Goal: Register for event/course: Register for event/course

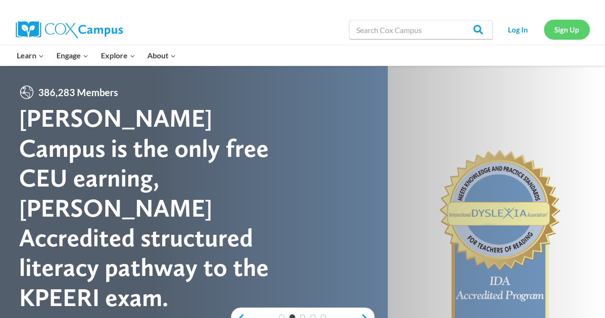
click at [575, 32] on link "Sign Up" at bounding box center [567, 30] width 46 height 20
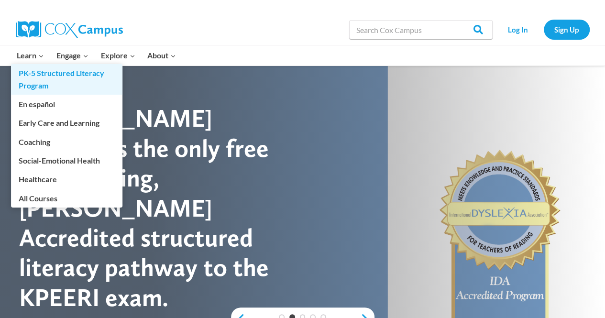
click at [36, 72] on link "PK-5 Structured Literacy Program" at bounding box center [66, 79] width 111 height 31
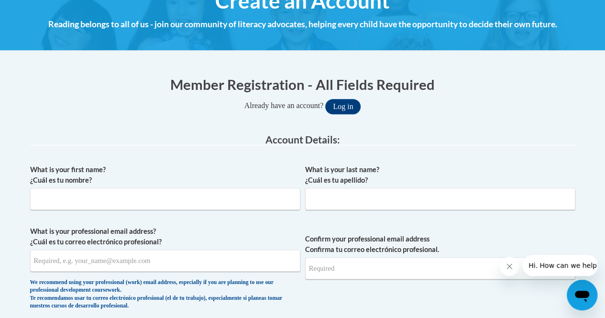
scroll to position [153, 0]
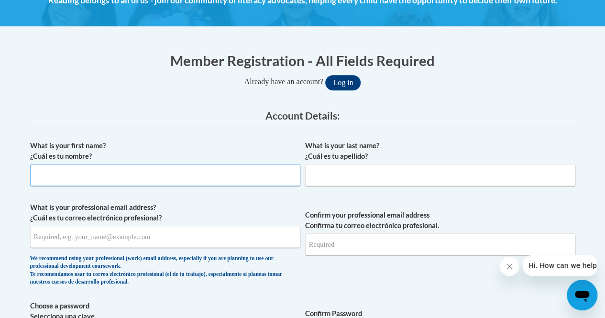
click at [263, 181] on input "What is your first name? ¿Cuál es tu nombre?" at bounding box center [165, 175] width 270 height 22
type input "Aaliyah"
click at [400, 167] on input "What is your last name? ¿Cuál es tu apellido?" at bounding box center [440, 175] width 270 height 22
type input "Johnson"
click at [84, 234] on input "What is your professional email address? ¿Cuál es tu correo electrónico profesi…" at bounding box center [165, 237] width 270 height 22
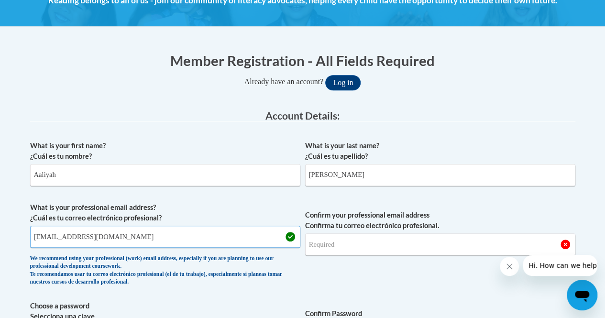
type input "johnsona9022@my.uwstout.edu"
click at [341, 251] on input "Confirm your professional email address Confirma tu correo electrónico profesio…" at bounding box center [440, 244] width 270 height 22
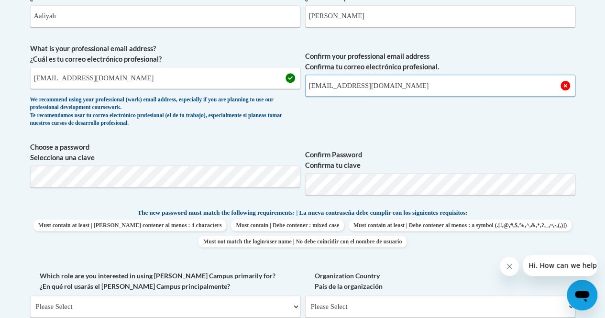
scroll to position [313, 0]
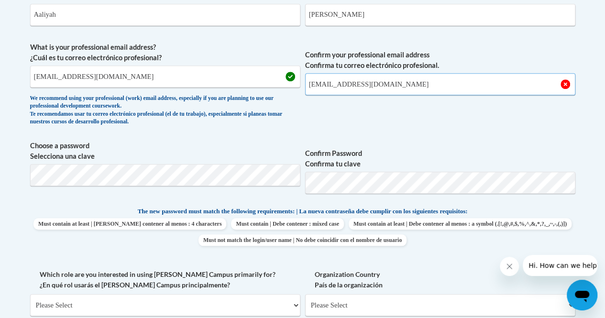
type input "johnsona9022@my.uwstout.edu"
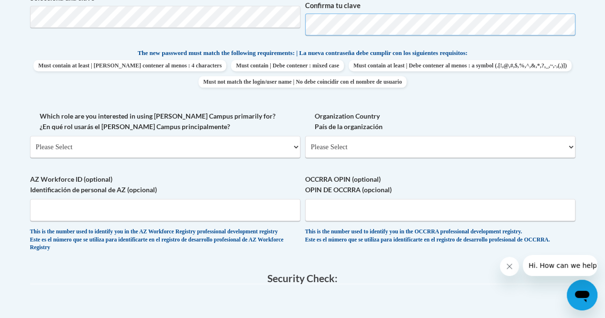
scroll to position [472, 0]
click at [249, 146] on select "Please Select College/University | Colegio/Universidad Community/Nonprofit Part…" at bounding box center [165, 146] width 270 height 22
select select "5a18ea06-2b54-4451-96f2-d152daf9eac5"
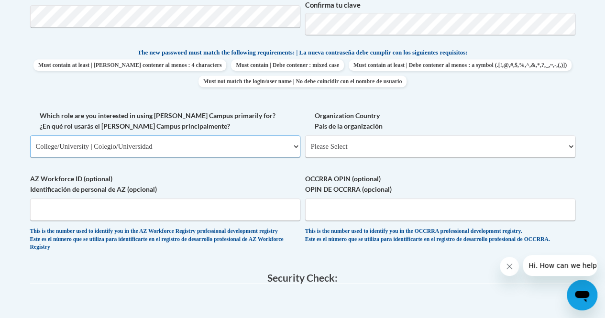
click at [30, 135] on select "Please Select College/University | Colegio/Universidad Community/Nonprofit Part…" at bounding box center [165, 146] width 270 height 22
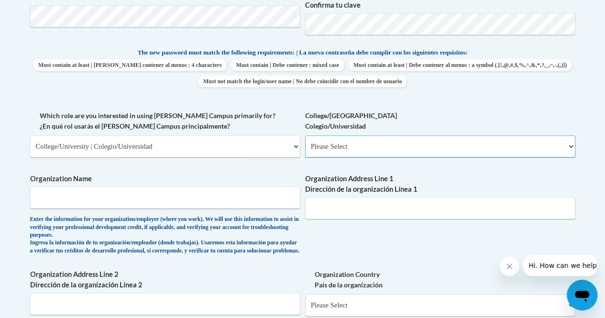
click at [401, 143] on select "Please Select College/University Staff | Empleado universitario College/Univers…" at bounding box center [440, 146] width 270 height 22
select select "99b32b07-cffc-426c-8bf6-0cd77760d84b"
click at [305, 135] on select "Please Select College/University Staff | Empleado universitario College/Univers…" at bounding box center [440, 146] width 270 height 22
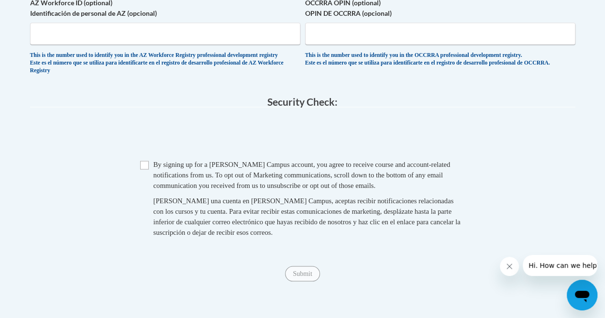
scroll to position [850, 0]
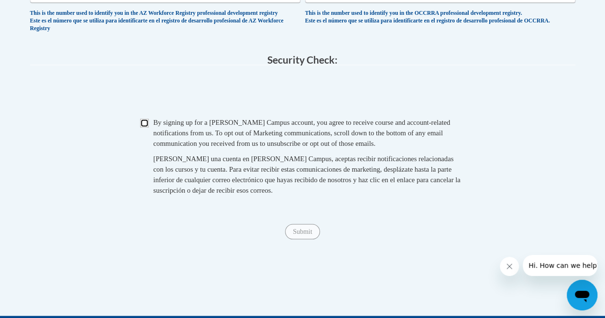
click at [146, 127] on input "Checkbox" at bounding box center [144, 123] width 9 height 9
checkbox input "true"
click at [308, 234] on span "Submit" at bounding box center [302, 231] width 34 height 8
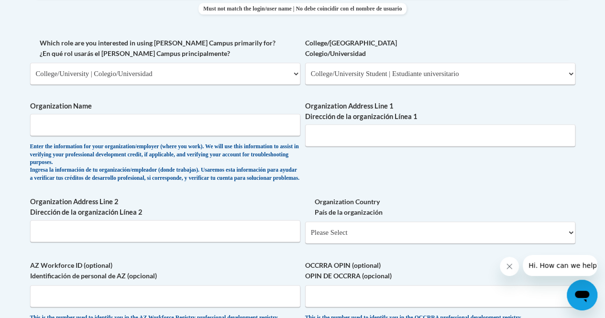
scroll to position [544, 0]
click at [119, 123] on input "Organization Name" at bounding box center [165, 125] width 270 height 22
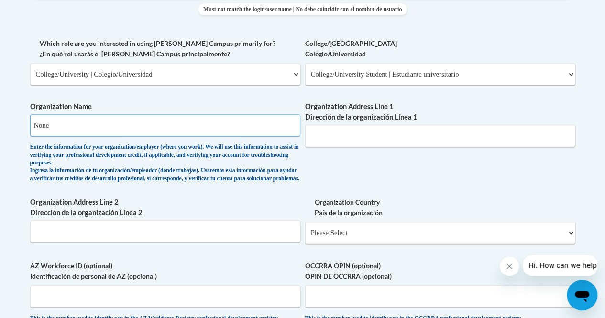
type input "None"
click at [320, 134] on input "Organization Address Line 1 Dirección de la organización Línea 1" at bounding box center [440, 136] width 270 height 22
type input "None"
click at [192, 235] on input "Organization Address Line 2 Dirección de la organización Línea 2" at bounding box center [165, 232] width 270 height 22
type input "None"
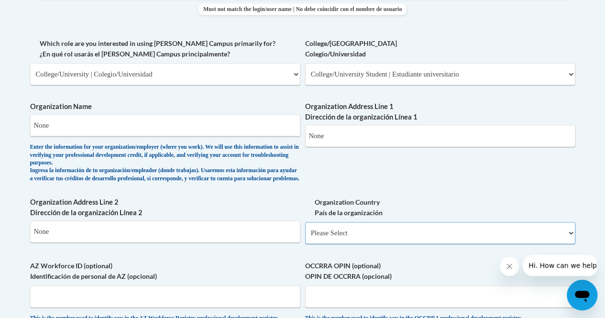
click at [342, 244] on select "Please Select United States | Estados Unidos Outside of the United States | Fue…" at bounding box center [440, 233] width 270 height 22
select select "ad49bcad-a171-4b2e-b99c-48b446064914"
click at [305, 230] on select "Please Select United States | Estados Unidos Outside of the United States | Fue…" at bounding box center [440, 233] width 270 height 22
select select
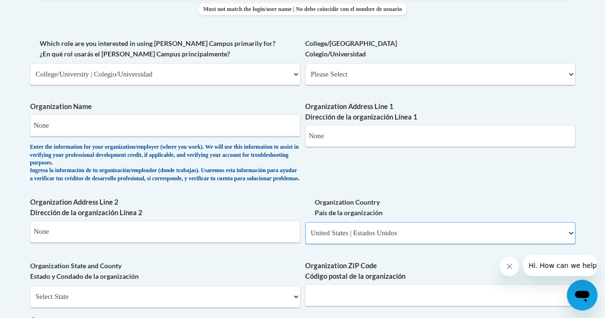
scroll to position [1126, 0]
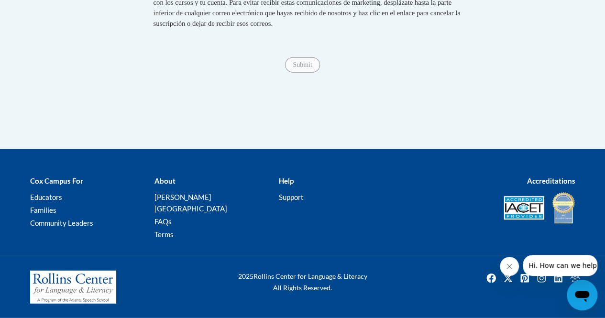
click at [304, 68] on span "Submit" at bounding box center [302, 64] width 34 height 8
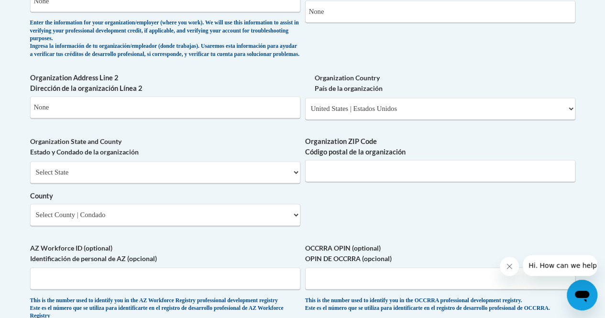
scroll to position [669, 0]
click at [277, 176] on select "Select State Alabama Alaska Arizona Arkansas California Colorado Connecticut De…" at bounding box center [165, 172] width 270 height 22
select select "Wisconsin"
click at [30, 168] on select "Select State Alabama Alaska Arizona Arkansas California Colorado Connecticut De…" at bounding box center [165, 172] width 270 height 22
click at [378, 179] on input "Organization ZIP Code Código postal de la organización" at bounding box center [440, 170] width 270 height 22
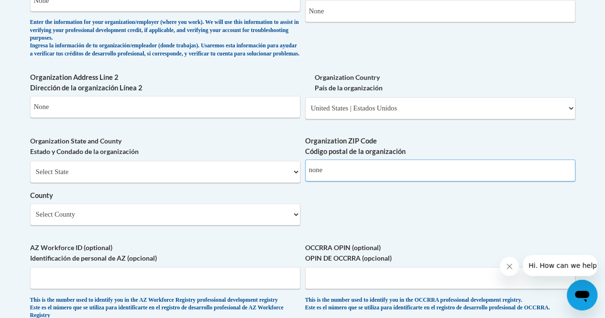
type input "none"
click at [242, 223] on select "Select County Adams Ashland Barron Bayfield Brown Buffalo Burnett Calumet Chipp…" at bounding box center [165, 214] width 270 height 22
select select "Trempealeau"
click at [30, 210] on select "Select County Adams Ashland Barron Bayfield Brown Buffalo Burnett Calumet Chipp…" at bounding box center [165, 214] width 270 height 22
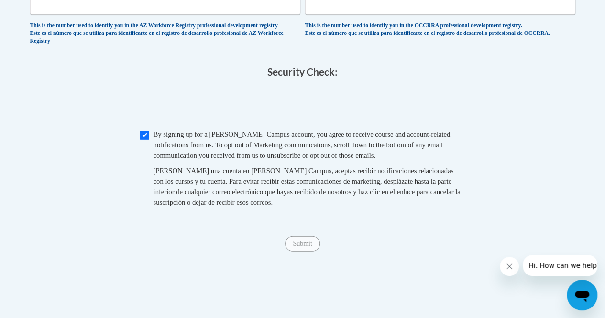
scroll to position [944, 0]
click at [311, 246] on span "Submit" at bounding box center [302, 243] width 34 height 8
click at [303, 251] on div "Submit Submit" at bounding box center [302, 243] width 545 height 15
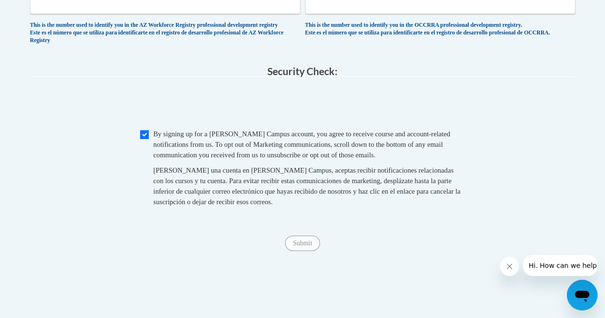
click at [303, 251] on div "Submit Submit" at bounding box center [302, 243] width 545 height 15
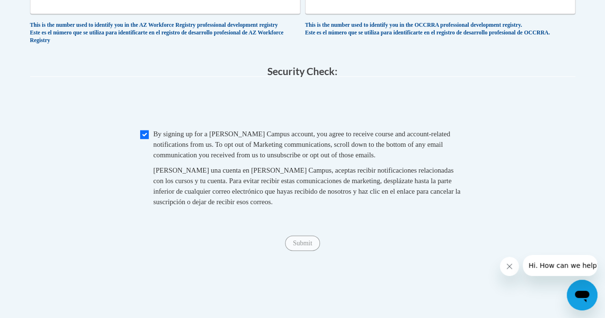
click at [303, 251] on div "Submit Submit" at bounding box center [302, 243] width 545 height 15
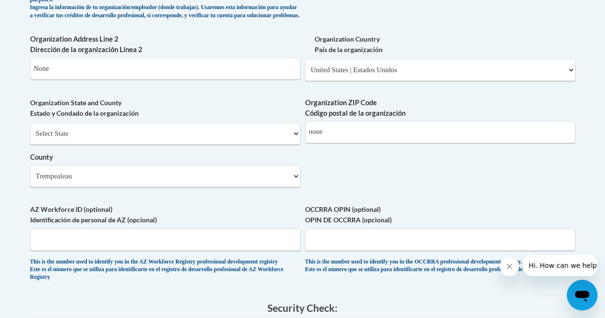
scroll to position [707, 0]
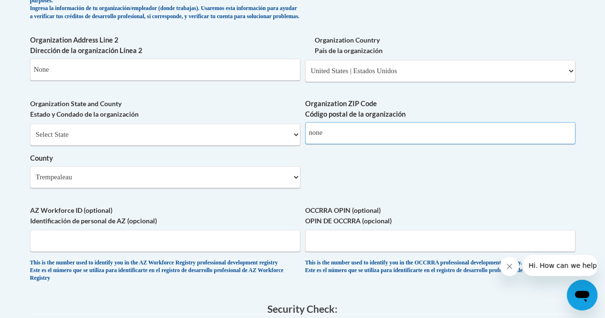
click at [417, 144] on input "none" at bounding box center [440, 133] width 270 height 22
type input "n"
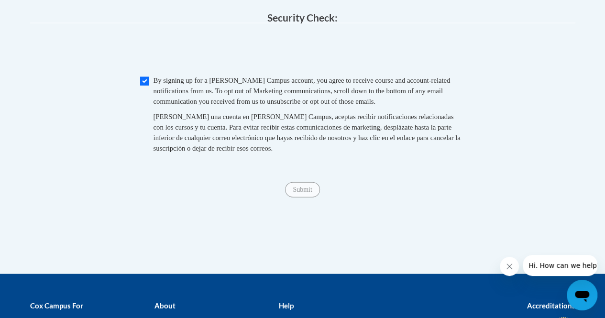
scroll to position [1126, 0]
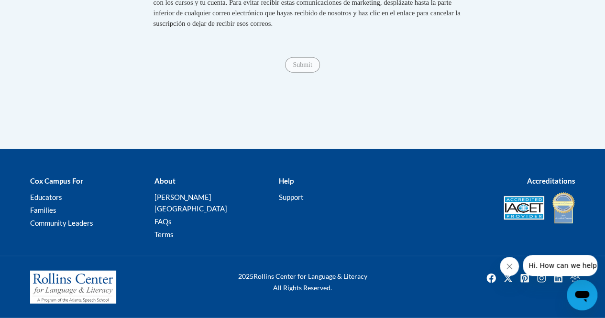
type input "54616"
click at [306, 68] on span "Submit" at bounding box center [302, 64] width 34 height 8
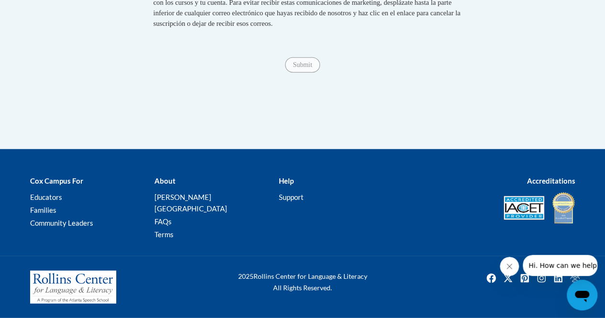
scroll to position [909, 0]
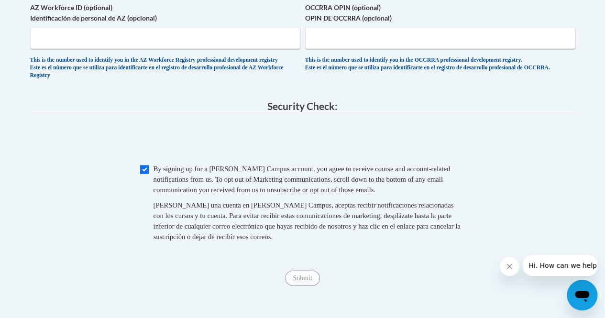
click at [297, 286] on div "Submit Submit" at bounding box center [302, 278] width 545 height 15
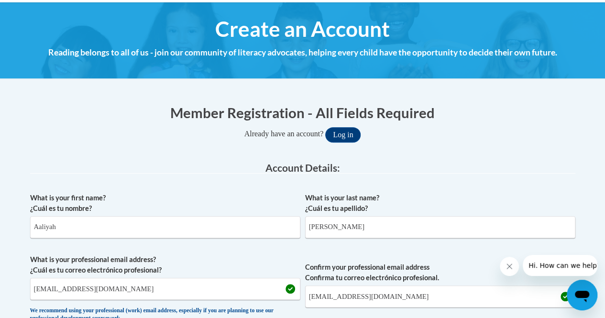
scroll to position [0, 0]
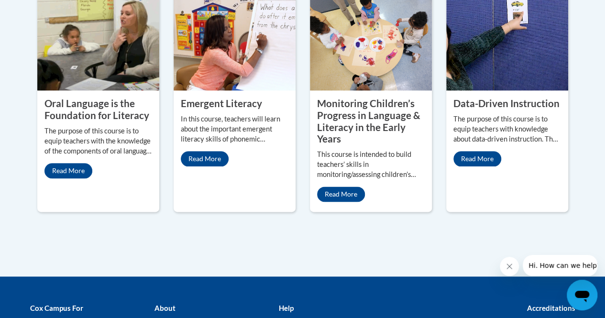
scroll to position [476, 0]
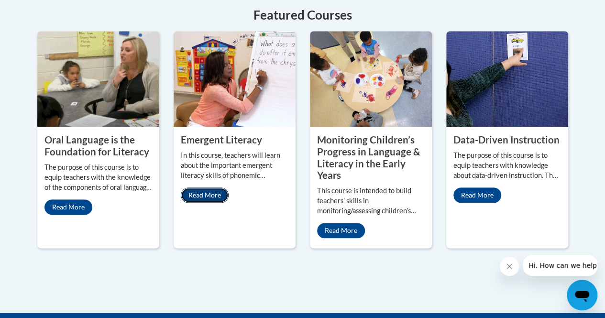
click at [211, 198] on link "Read More" at bounding box center [205, 195] width 48 height 15
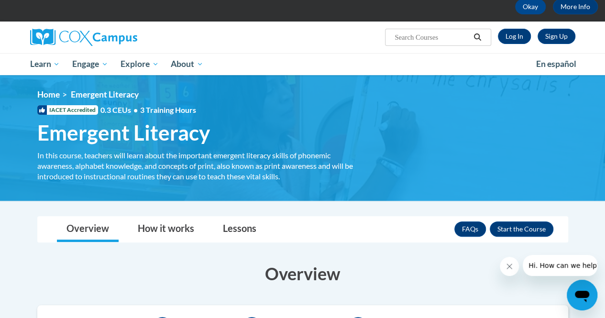
scroll to position [45, 0]
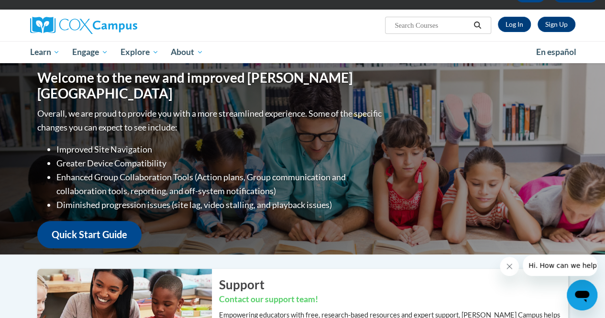
scroll to position [60, 0]
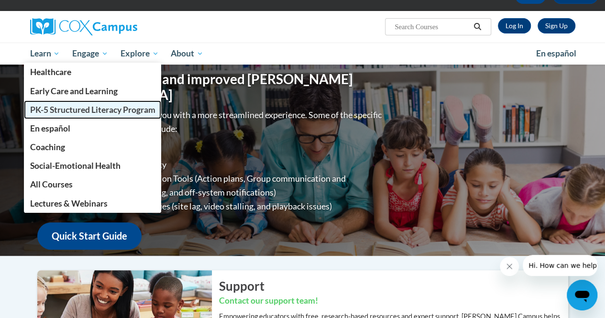
click at [94, 110] on span "PK-5 Structured Literacy Program" at bounding box center [92, 110] width 125 height 10
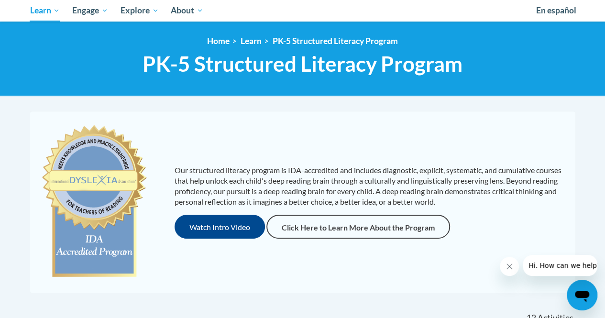
scroll to position [162, 0]
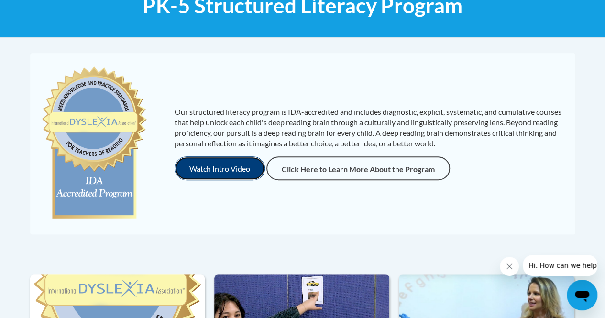
click at [244, 171] on button "Watch Intro Video" at bounding box center [220, 168] width 90 height 24
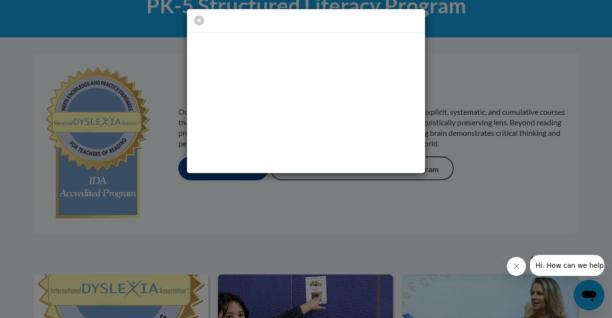
click at [303, 221] on div at bounding box center [306, 159] width 612 height 318
click at [198, 20] on icon "button" at bounding box center [199, 20] width 10 height 10
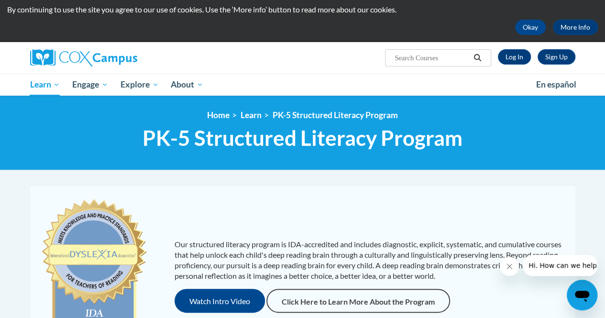
scroll to position [29, 0]
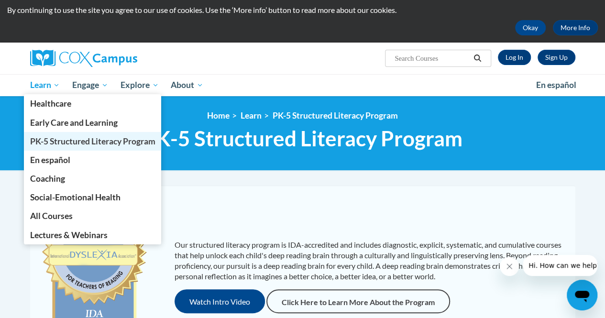
click at [59, 141] on span "PK-5 Structured Literacy Program" at bounding box center [92, 141] width 125 height 10
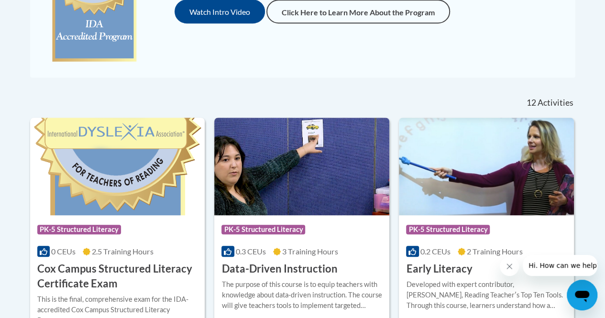
scroll to position [366, 0]
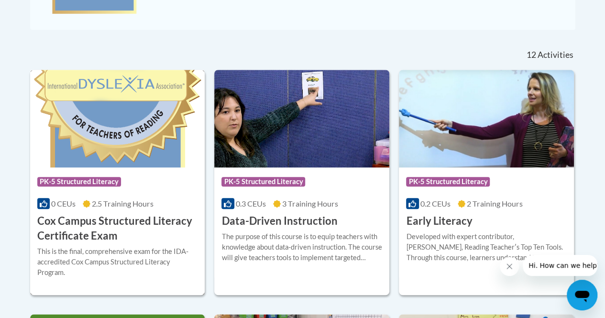
click at [93, 226] on h3 "Cox Campus Structured Literacy Certificate Exam" at bounding box center [117, 229] width 161 height 30
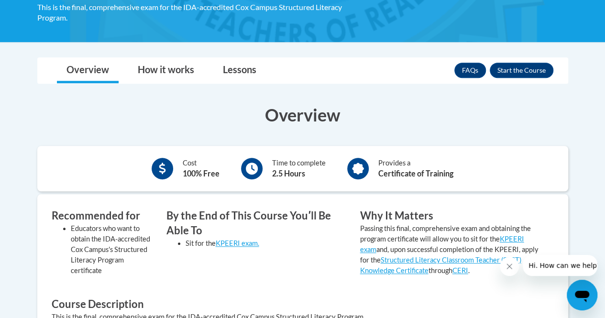
scroll to position [212, 0]
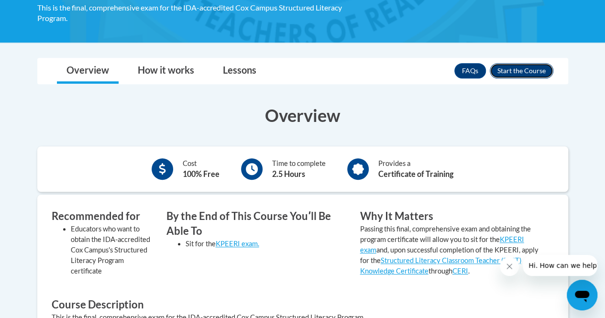
click at [539, 66] on button "Enroll" at bounding box center [522, 70] width 64 height 15
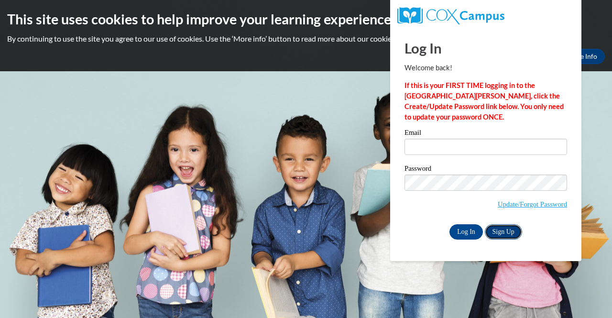
click at [505, 230] on link "Sign Up" at bounding box center [503, 231] width 37 height 15
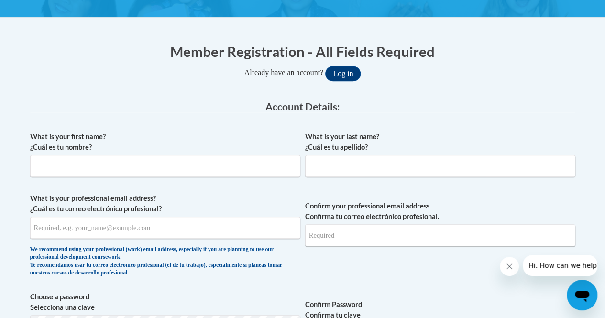
scroll to position [168, 0]
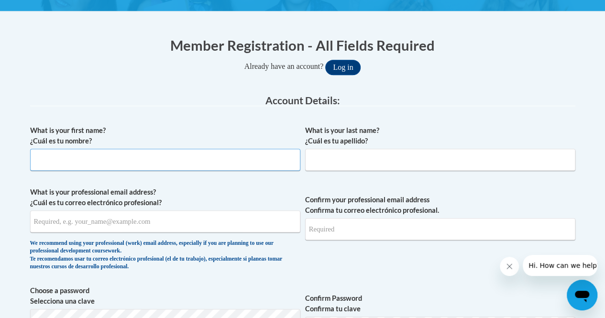
click at [247, 163] on input "What is your first name? ¿Cuál es tu nombre?" at bounding box center [165, 160] width 270 height 22
type input "Aaliyah"
click at [345, 156] on input "What is your last name? ¿Cuál es tu apellido?" at bounding box center [440, 160] width 270 height 22
type input "Johnson"
click at [192, 226] on input "What is your professional email address? ¿Cuál es tu correo electrónico profesi…" at bounding box center [165, 221] width 270 height 22
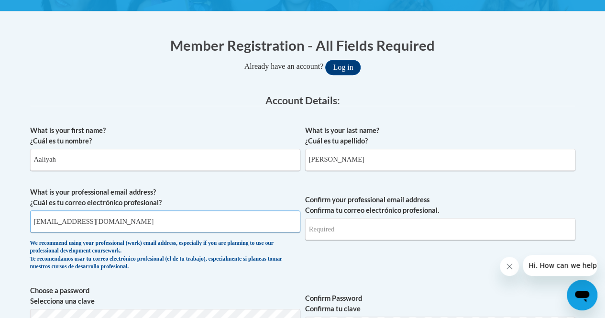
type input "johnsona9022@my.uwstout.edu"
click at [327, 221] on input "Confirm your professional email address Confirma tu correo electrónico profesio…" at bounding box center [440, 229] width 270 height 22
type input "J"
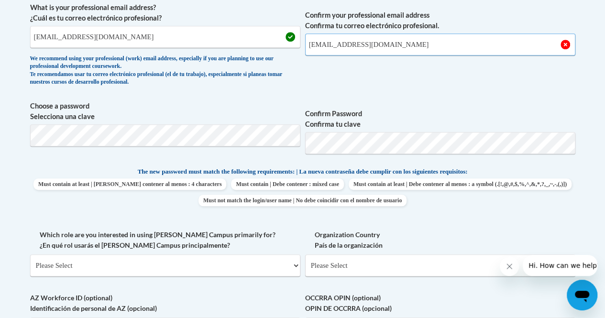
scroll to position [353, 0]
type input "johnsona9022@my.uwstout.edu"
click at [244, 258] on select "Please Select College/University | Colegio/Universidad Community/Nonprofit Part…" at bounding box center [165, 265] width 270 height 22
select select "5a18ea06-2b54-4451-96f2-d152daf9eac5"
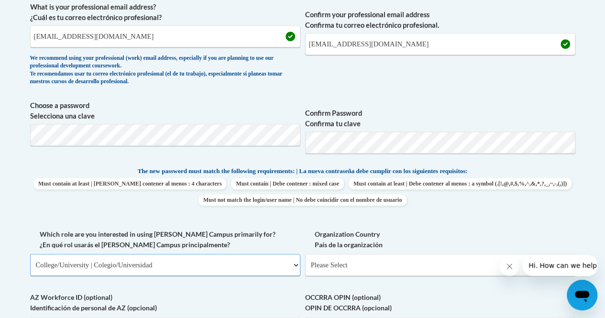
click at [30, 254] on select "Please Select College/University | Colegio/Universidad Community/Nonprofit Part…" at bounding box center [165, 265] width 270 height 22
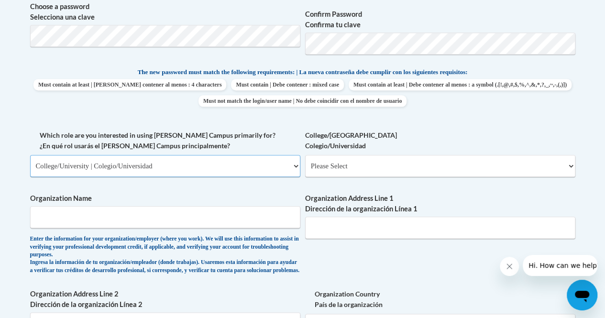
scroll to position [453, 0]
click at [225, 218] on input "Organization Name" at bounding box center [165, 217] width 270 height 22
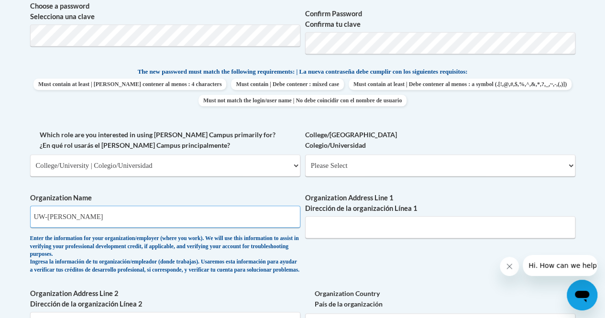
type input "UW-Stout"
click at [350, 168] on select "Please Select College/University Staff | Empleado universitario College/Univers…" at bounding box center [440, 166] width 270 height 22
select select "99b32b07-cffc-426c-8bf6-0cd77760d84b"
click at [305, 155] on select "Please Select College/University Staff | Empleado universitario College/Univers…" at bounding box center [440, 166] width 270 height 22
click at [347, 227] on input "Organization Address Line 1 Dirección de la organización Línea 1" at bounding box center [440, 227] width 270 height 22
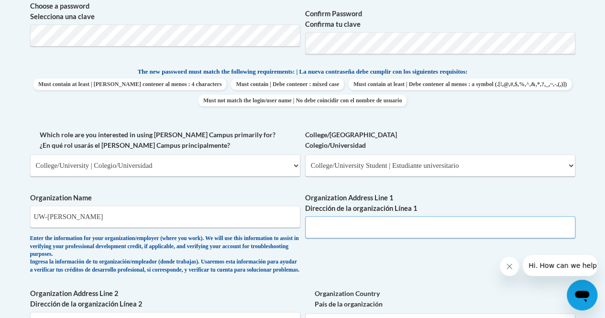
paste input "712 Broadway St S, Menomonie, WI 54751"
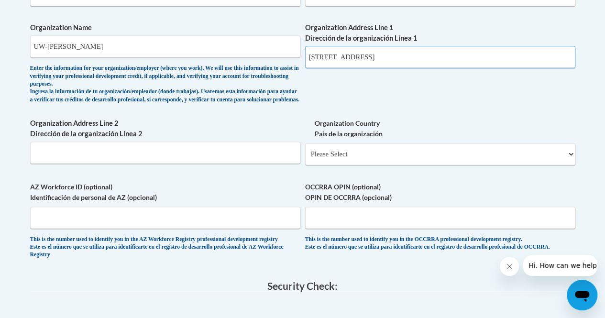
scroll to position [624, 0]
type input "712 Broadway St S, Menomonie, WI 54751"
click at [396, 161] on select "Please Select United States | Estados Unidos Outside of the United States | Fue…" at bounding box center [440, 154] width 270 height 22
select select "ad49bcad-a171-4b2e-b99c-48b446064914"
click at [305, 150] on select "Please Select United States | Estados Unidos Outside of the United States | Fue…" at bounding box center [440, 154] width 270 height 22
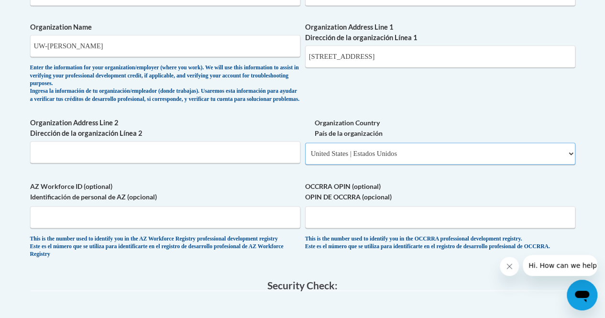
select select
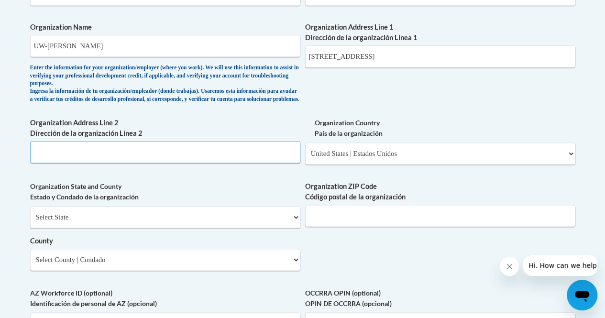
click at [227, 155] on input "Organization Address Line 2 Dirección de la organización Línea 2" at bounding box center [165, 152] width 270 height 22
click at [215, 221] on select "Select State Alabama Alaska Arizona Arkansas California Colorado Connecticut De…" at bounding box center [165, 217] width 270 height 22
select select "Wisconsin"
click at [30, 213] on select "Select State Alabama Alaska Arizona Arkansas California Colorado Connecticut De…" at bounding box center [165, 217] width 270 height 22
click at [245, 265] on select "Select County Adams Ashland Barron Bayfield Brown Buffalo Burnett Calumet Chipp…" at bounding box center [165, 260] width 270 height 22
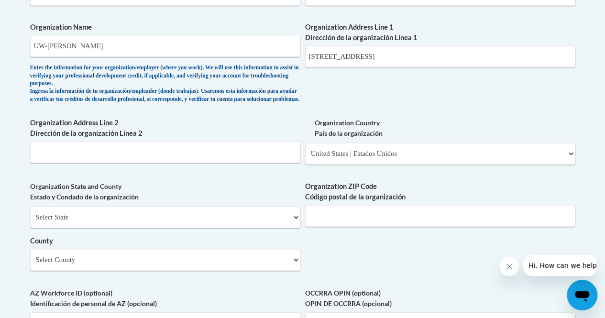
click at [329, 266] on div "What is your first name? ¿Cuál es tu nombre? Aaliyah What is your last name? ¿C…" at bounding box center [302, 19] width 545 height 709
click at [115, 264] on select "Select County Adams Ashland Barron Bayfield Brown Buffalo Burnett Calumet Chipp…" at bounding box center [165, 260] width 270 height 22
select select "Dunn"
click at [30, 256] on select "Select County Adams Ashland Barron Bayfield Brown Buffalo Burnett Calumet Chipp…" at bounding box center [165, 260] width 270 height 22
click at [322, 223] on input "Organization ZIP Code Código postal de la organización" at bounding box center [440, 216] width 270 height 22
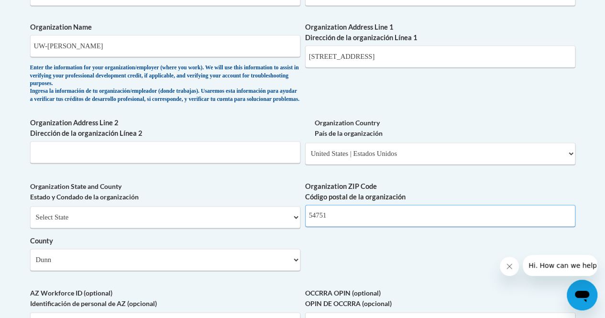
type input "54751"
click at [403, 271] on div "What is your first name? ¿Cuál es tu nombre? Aaliyah What is your last name? ¿C…" at bounding box center [302, 19] width 545 height 709
click at [204, 163] on input "Organization Address Line 2 Dirección de la organización Línea 2" at bounding box center [165, 152] width 270 height 22
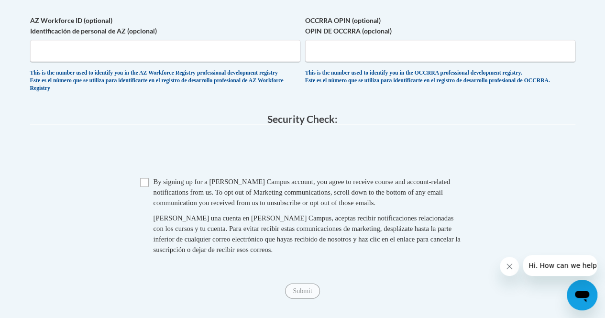
scroll to position [902, 0]
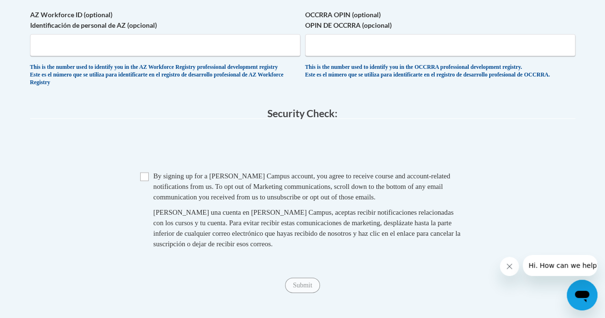
type input "UW-Stout"
click at [147, 181] on input "Checkbox" at bounding box center [144, 176] width 9 height 9
checkbox input "true"
click at [307, 293] on input "Submit" at bounding box center [302, 284] width 34 height 15
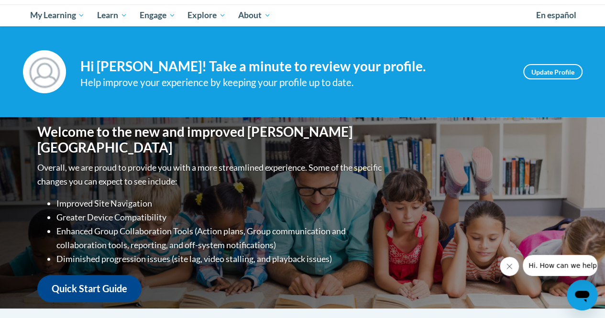
scroll to position [95, 0]
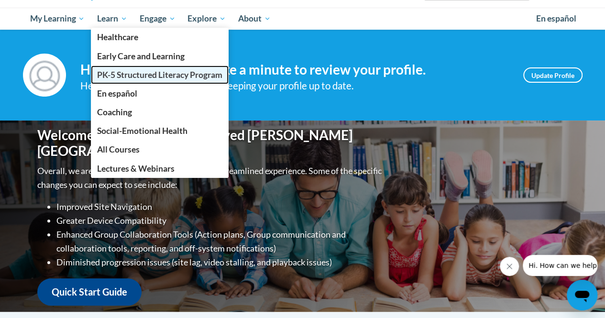
click at [129, 70] on span "PK-5 Structured Literacy Program" at bounding box center [159, 75] width 125 height 10
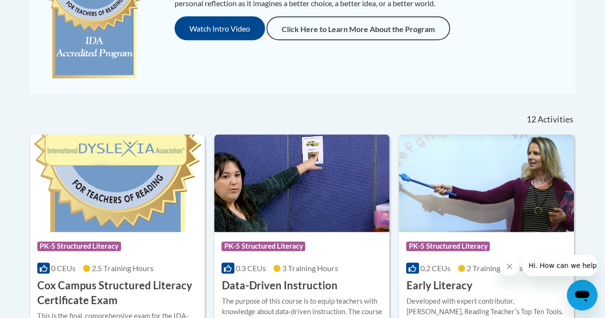
scroll to position [302, 0]
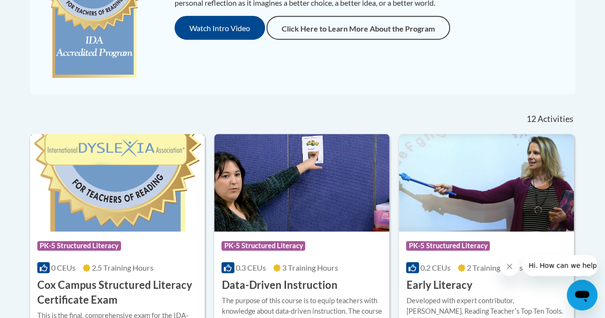
click at [91, 287] on h3 "Cox Campus Structured Literacy Certificate Exam" at bounding box center [117, 293] width 161 height 30
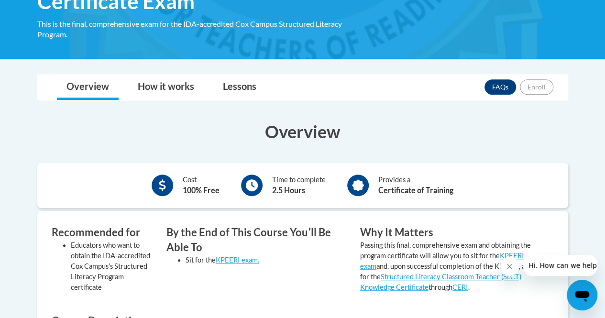
scroll to position [185, 0]
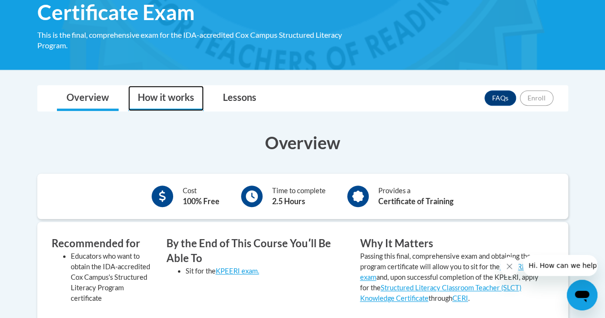
click at [182, 100] on link "How it works" at bounding box center [166, 98] width 76 height 25
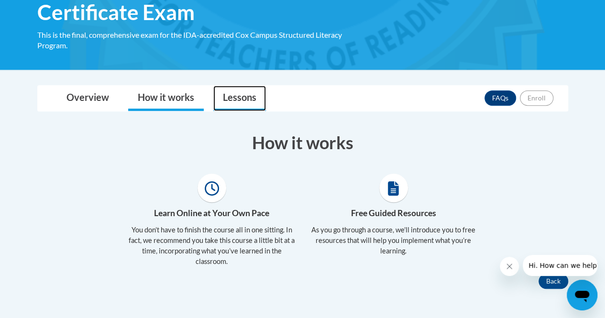
click at [242, 110] on link "Lessons" at bounding box center [239, 98] width 53 height 25
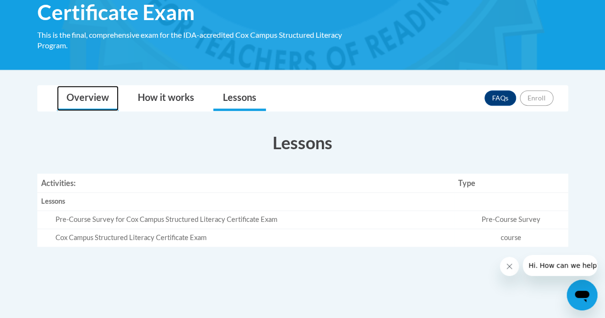
click at [89, 97] on link "Overview" at bounding box center [88, 98] width 62 height 25
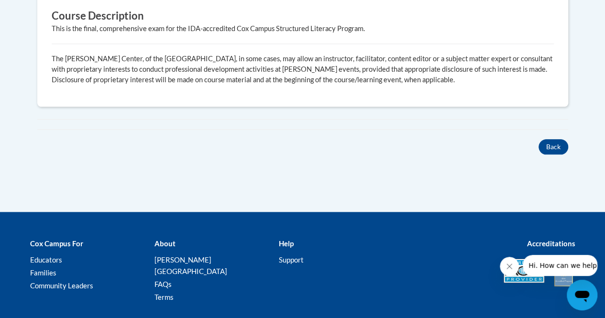
scroll to position [503, 0]
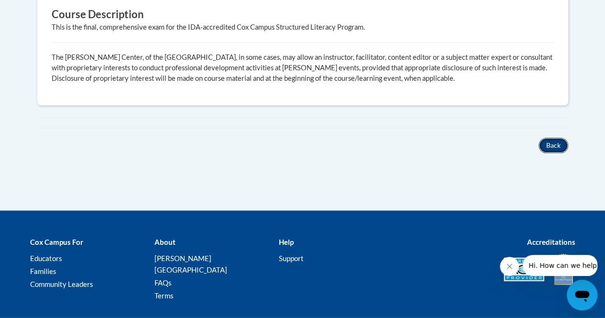
click at [550, 145] on button "Back" at bounding box center [554, 145] width 30 height 15
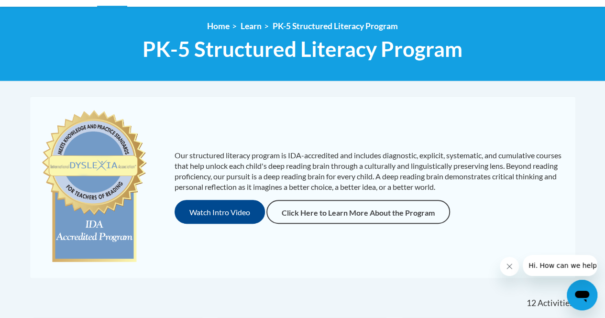
scroll to position [104, 0]
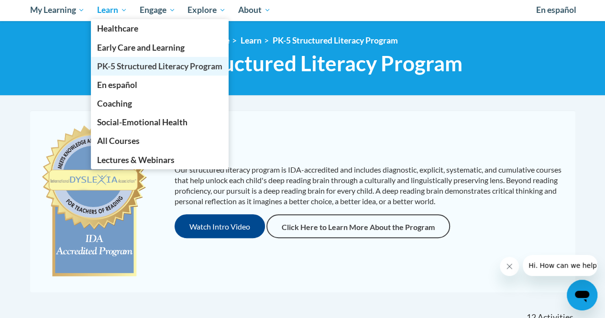
click at [132, 63] on span "PK-5 Structured Literacy Program" at bounding box center [159, 66] width 125 height 10
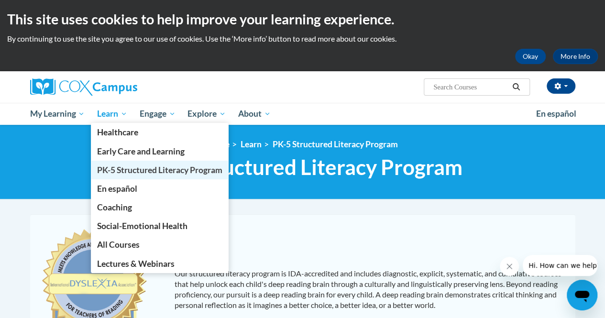
click at [122, 169] on span "PK-5 Structured Literacy Program" at bounding box center [159, 170] width 125 height 10
click at [147, 169] on span "PK-5 Structured Literacy Program" at bounding box center [159, 170] width 125 height 10
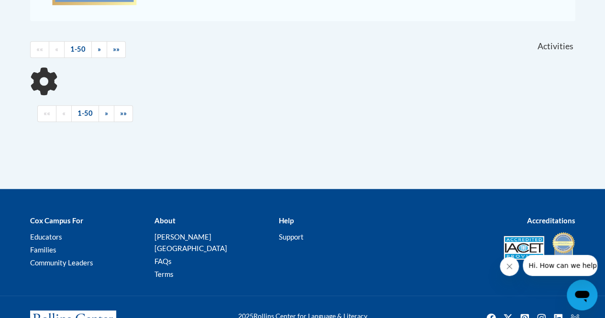
scroll to position [375, 0]
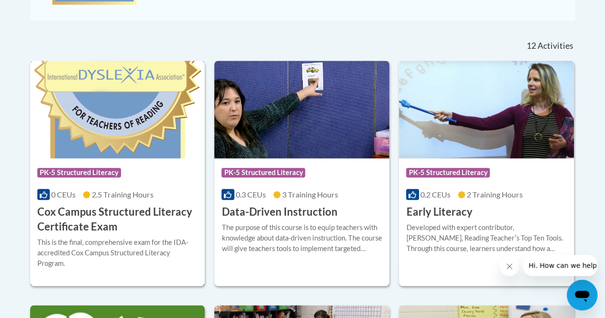
click at [147, 213] on h3 "Cox Campus Structured Literacy Certificate Exam" at bounding box center [117, 220] width 161 height 30
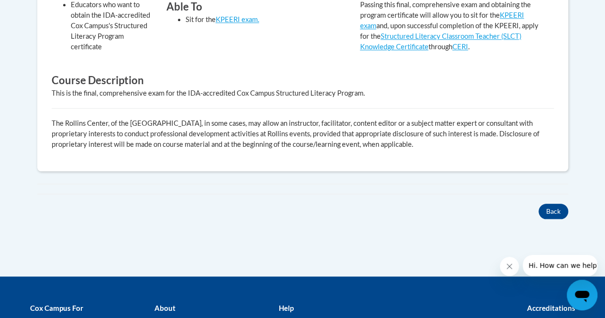
scroll to position [438, 0]
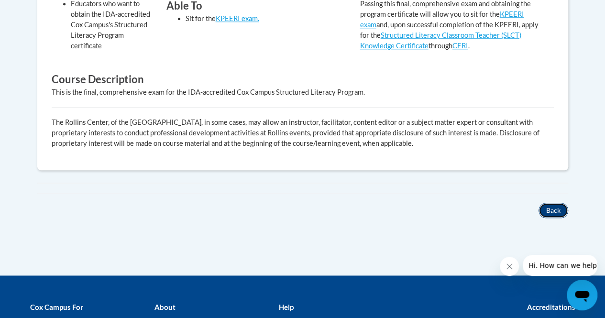
click at [546, 211] on button "Back" at bounding box center [554, 210] width 30 height 15
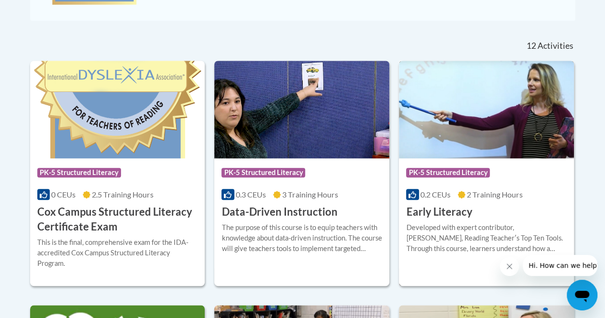
click at [430, 213] on h3 "Early Literacy" at bounding box center [439, 212] width 66 height 15
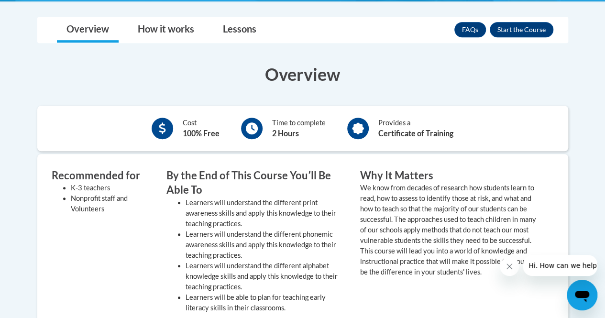
scroll to position [272, 0]
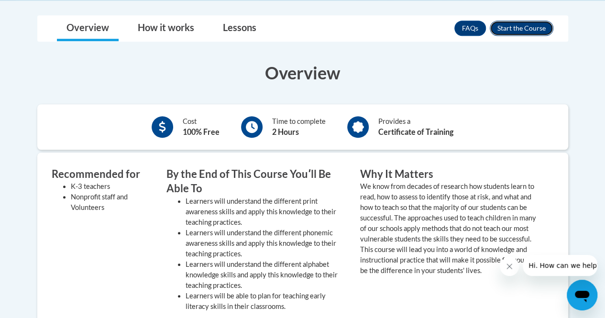
click at [540, 23] on button "Enroll" at bounding box center [522, 28] width 64 height 15
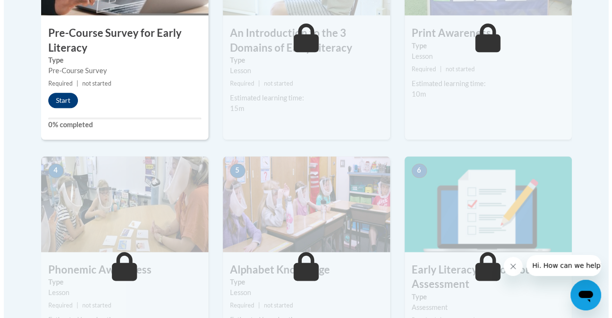
scroll to position [392, 0]
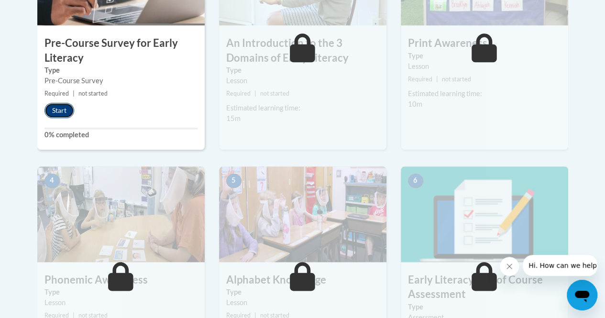
click at [57, 103] on button "Start" at bounding box center [59, 110] width 30 height 15
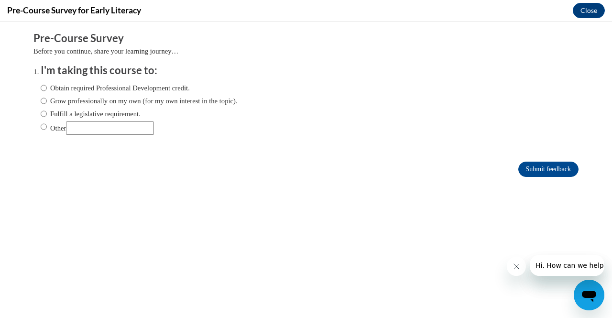
scroll to position [0, 0]
click at [41, 86] on input "Obtain required Professional Development credit." at bounding box center [44, 88] width 6 height 11
radio input "true"
click at [555, 160] on form "Pre-Course Survey Before you continue, share your learning journey… I'm taking …" at bounding box center [305, 109] width 545 height 156
click at [548, 165] on input "Submit feedback" at bounding box center [549, 169] width 60 height 15
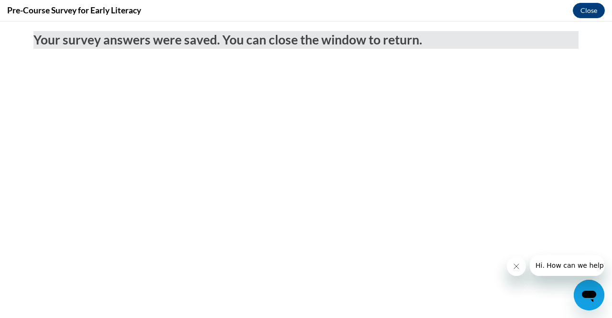
click at [520, 264] on button "Close message from company" at bounding box center [516, 266] width 19 height 19
click at [514, 268] on icon "Close message from company" at bounding box center [516, 266] width 5 height 5
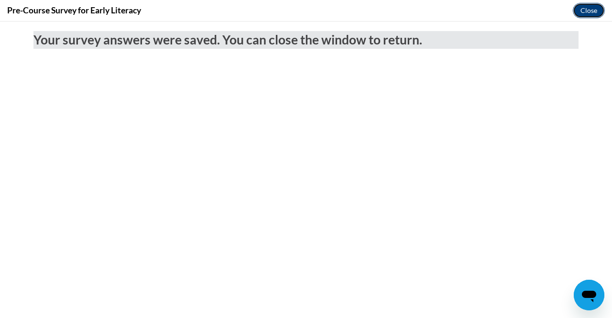
click at [589, 10] on button "Close" at bounding box center [589, 10] width 32 height 15
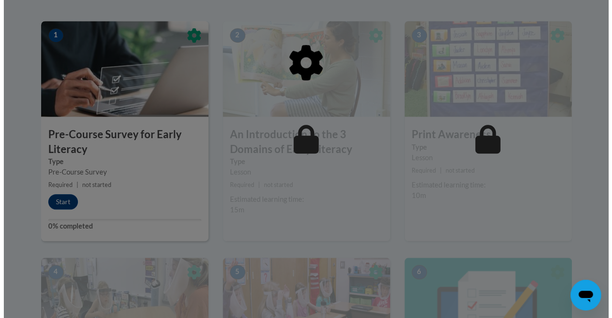
scroll to position [300, 0]
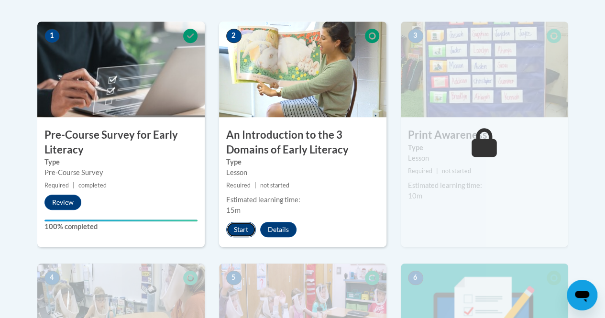
click at [244, 226] on button "Start" at bounding box center [241, 229] width 30 height 15
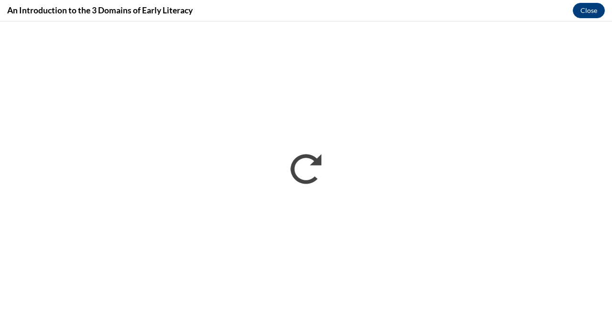
scroll to position [0, 0]
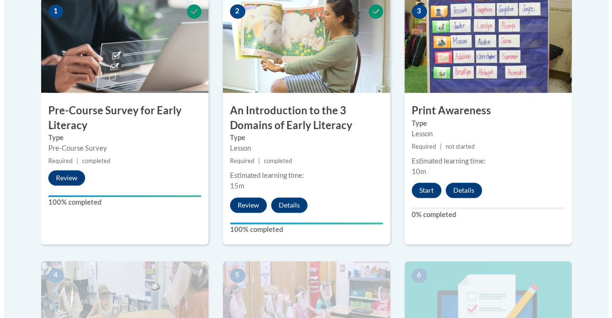
scroll to position [325, 0]
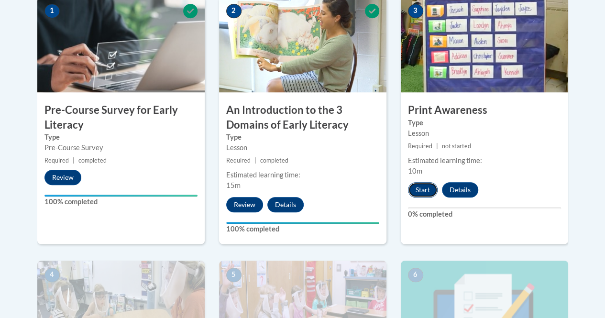
click at [420, 186] on button "Start" at bounding box center [423, 189] width 30 height 15
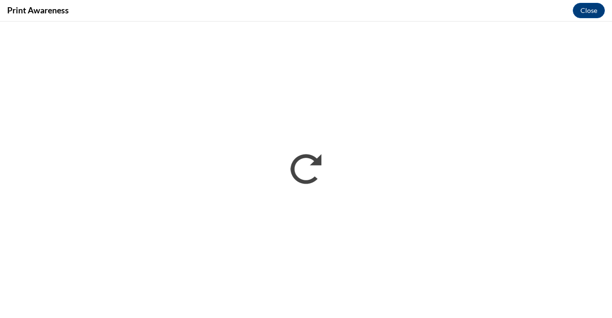
scroll to position [0, 0]
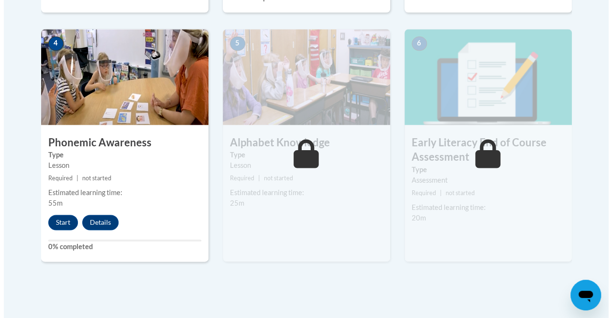
scroll to position [557, 0]
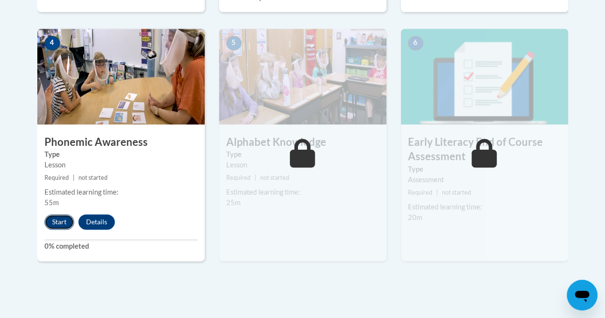
click at [59, 223] on button "Start" at bounding box center [59, 221] width 30 height 15
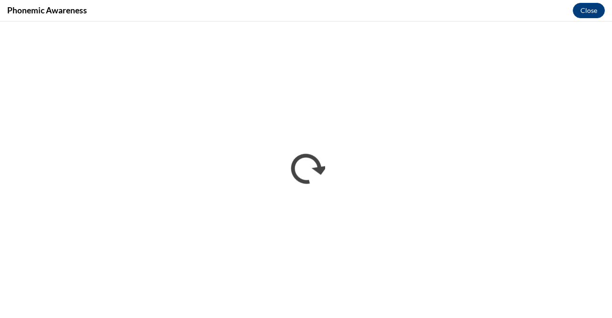
scroll to position [0, 0]
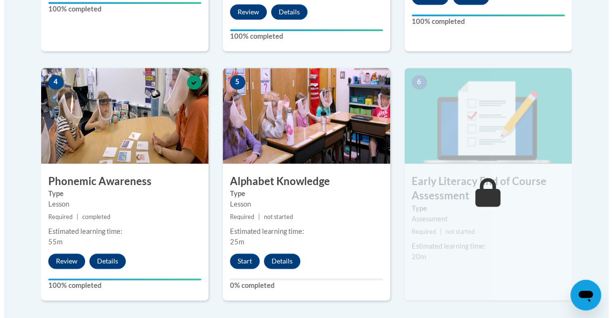
scroll to position [539, 0]
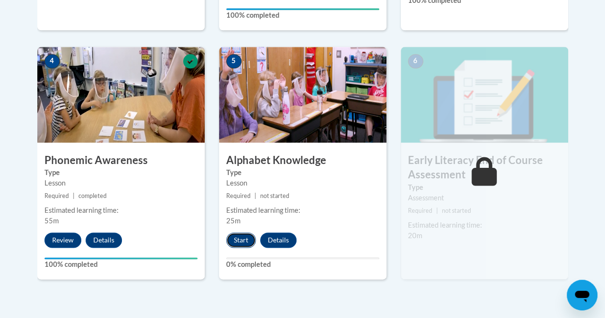
click at [232, 237] on button "Start" at bounding box center [241, 239] width 30 height 15
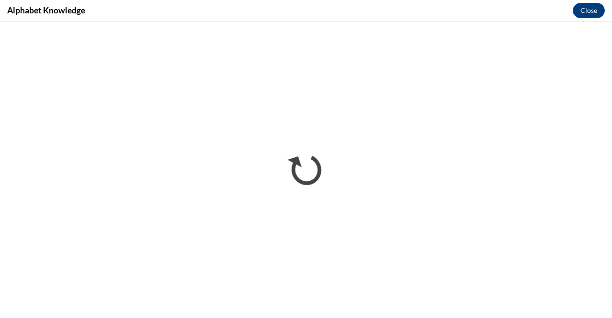
scroll to position [0, 0]
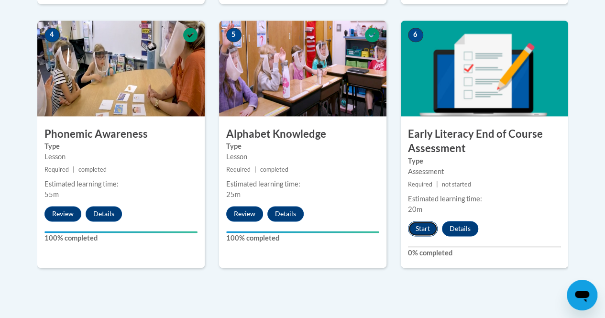
click at [424, 232] on button "Start" at bounding box center [423, 228] width 30 height 15
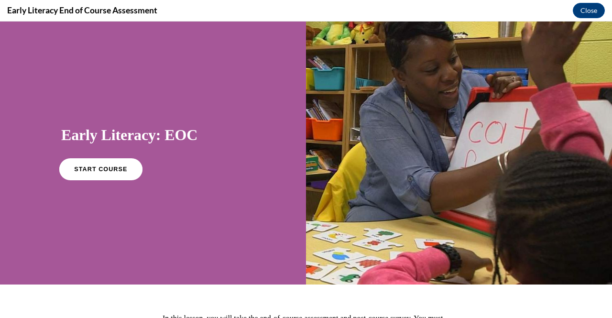
click at [112, 168] on span "START COURSE" at bounding box center [100, 169] width 53 height 7
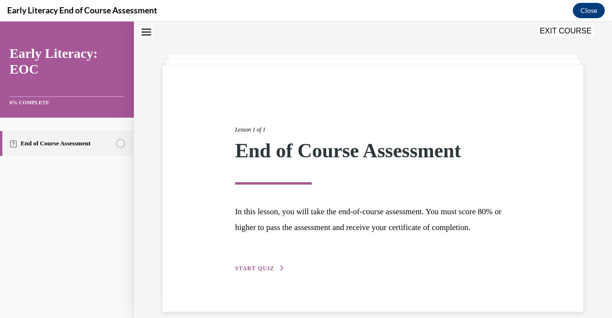
scroll to position [57, 0]
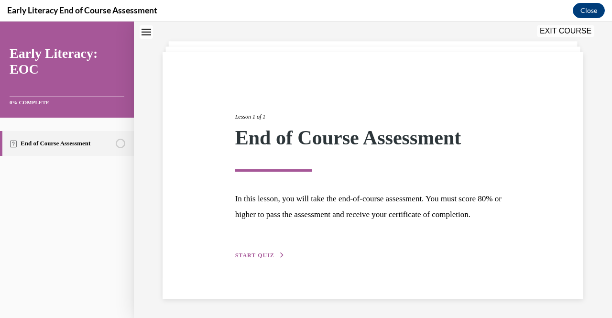
click at [267, 254] on span "START QUIZ" at bounding box center [254, 255] width 39 height 7
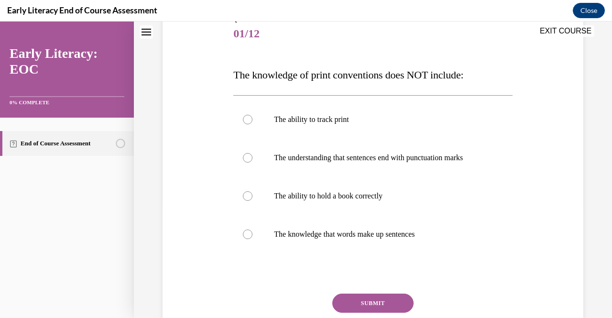
scroll to position [119, 0]
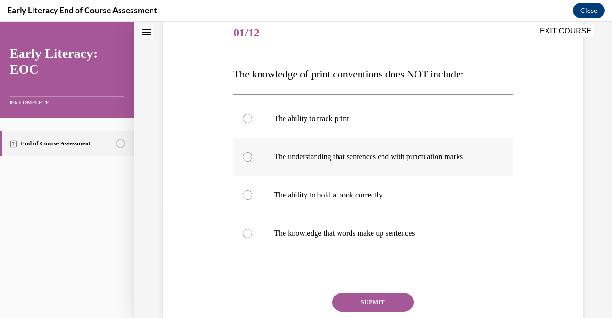
click at [459, 155] on p "The understanding that sentences end with punctuation marks" at bounding box center [381, 157] width 214 height 10
click at [370, 296] on button "SUBMIT" at bounding box center [372, 302] width 81 height 19
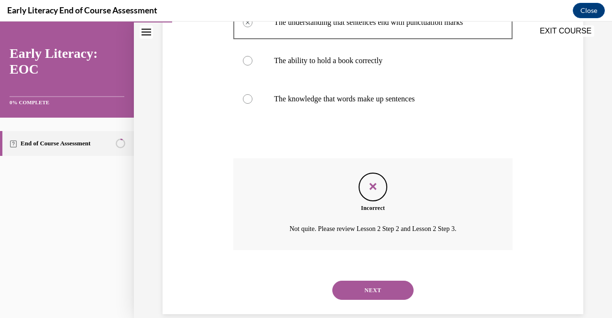
scroll to position [268, 0]
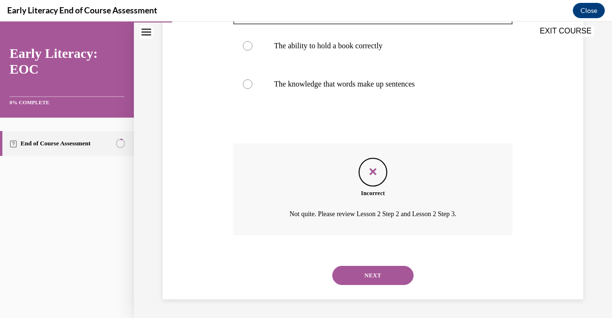
click at [378, 280] on button "NEXT" at bounding box center [372, 275] width 81 height 19
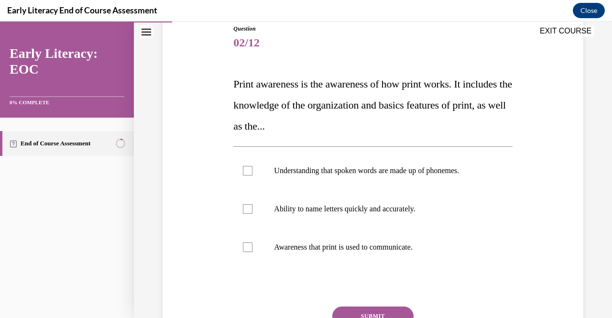
scroll to position [110, 0]
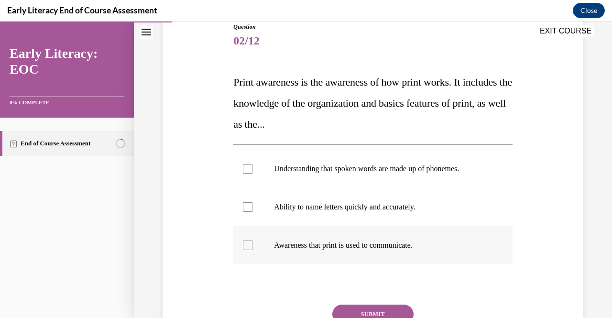
click at [416, 246] on p "Awareness that print is used to communicate." at bounding box center [381, 246] width 214 height 10
click at [360, 315] on button "SUBMIT" at bounding box center [372, 314] width 81 height 19
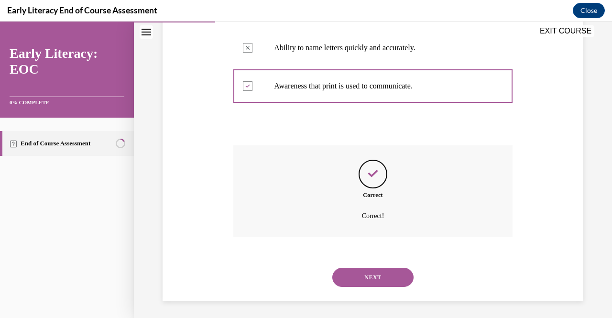
scroll to position [272, 0]
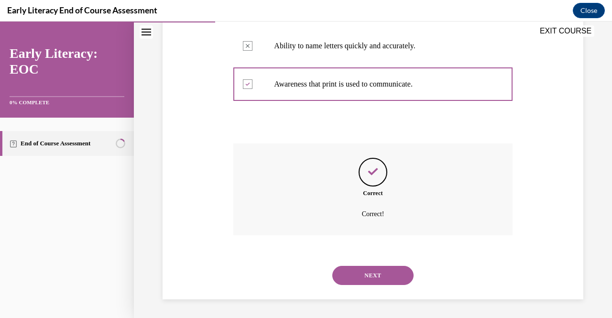
click at [374, 279] on button "NEXT" at bounding box center [372, 275] width 81 height 19
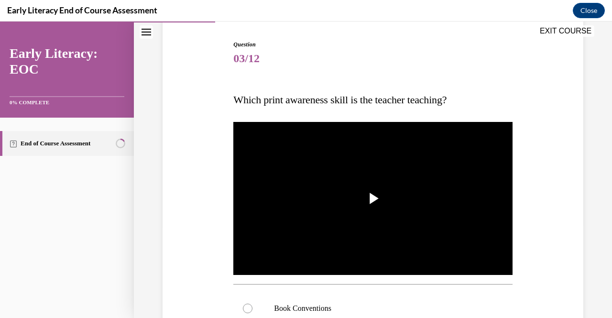
scroll to position [94, 0]
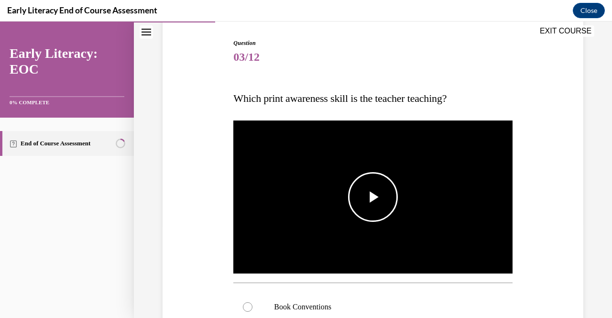
click at [373, 197] on span "Video player" at bounding box center [373, 197] width 0 height 0
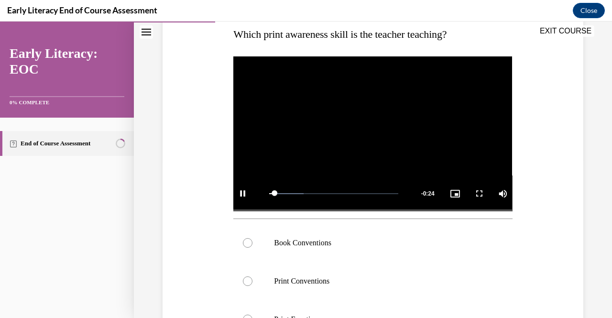
scroll to position [159, 0]
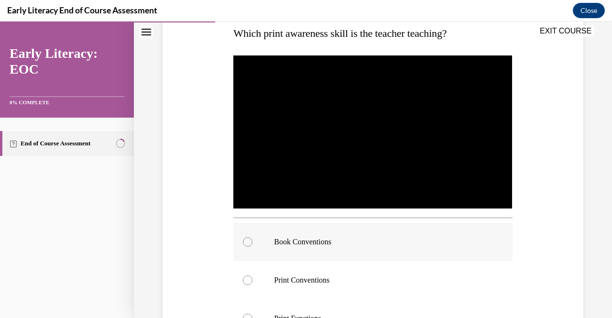
click at [398, 237] on p "Book Conventions" at bounding box center [381, 242] width 214 height 10
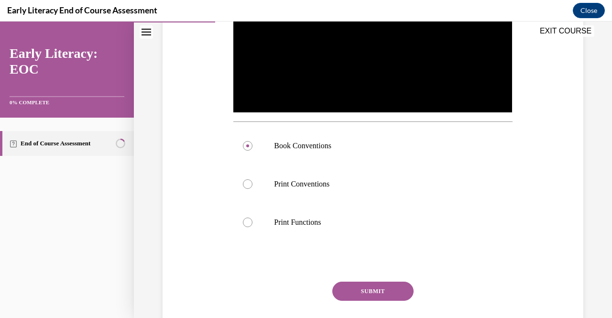
click at [379, 282] on button "SUBMIT" at bounding box center [372, 291] width 81 height 19
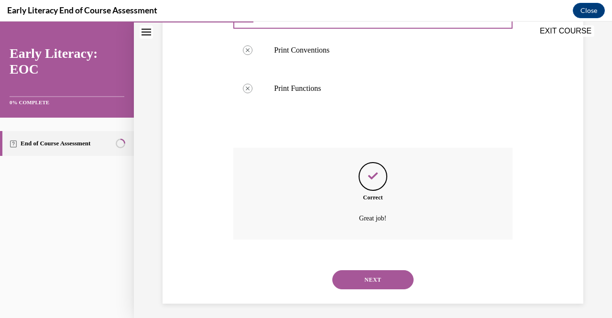
scroll to position [391, 0]
click at [375, 276] on button "NEXT" at bounding box center [372, 278] width 81 height 19
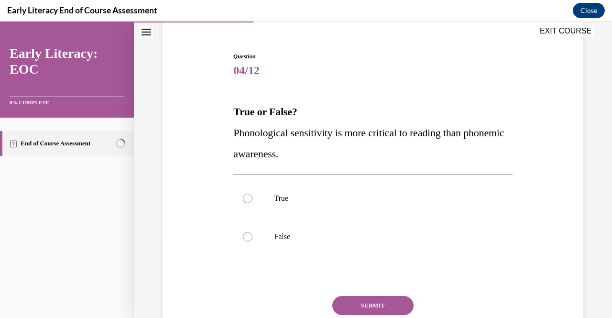
scroll to position [81, 0]
click at [363, 252] on div at bounding box center [372, 236] width 279 height 38
click at [369, 297] on button "SUBMIT" at bounding box center [372, 305] width 81 height 19
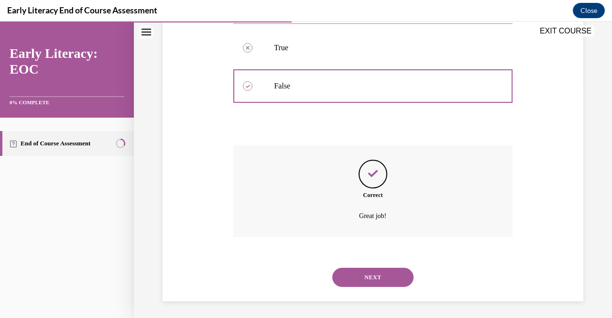
scroll to position [233, 0]
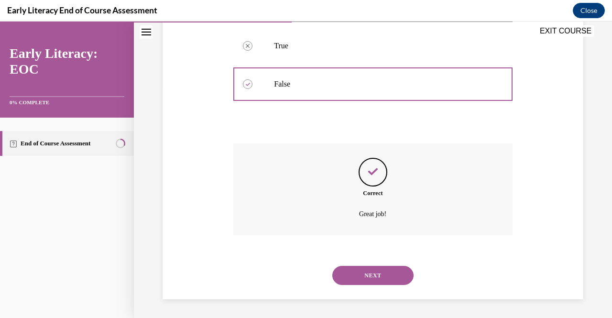
click at [367, 277] on button "NEXT" at bounding box center [372, 275] width 81 height 19
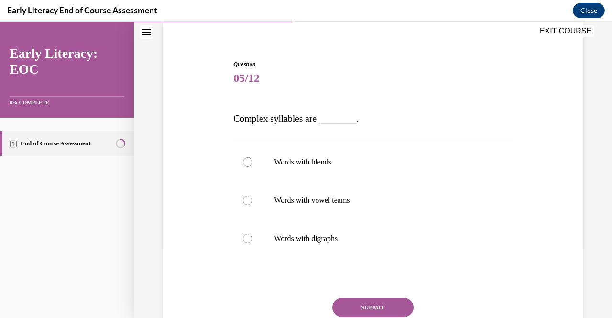
scroll to position [75, 0]
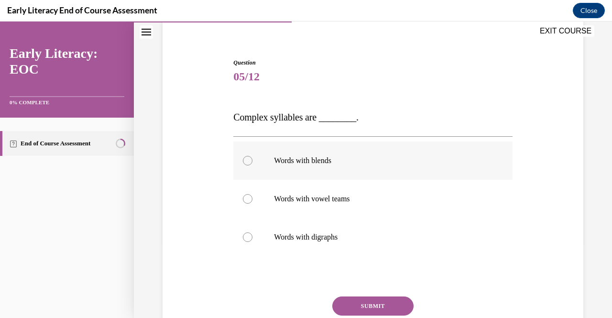
click at [373, 166] on div at bounding box center [372, 161] width 279 height 38
click at [367, 301] on button "SUBMIT" at bounding box center [372, 306] width 81 height 19
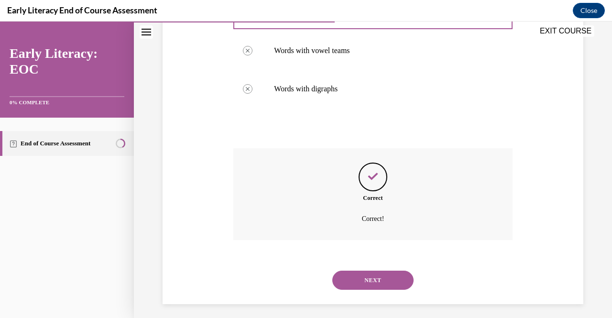
scroll to position [228, 0]
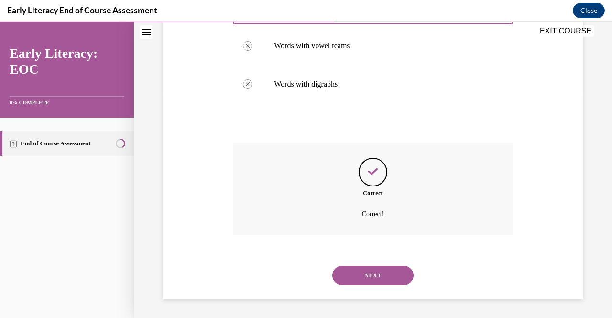
click at [371, 280] on button "NEXT" at bounding box center [372, 275] width 81 height 19
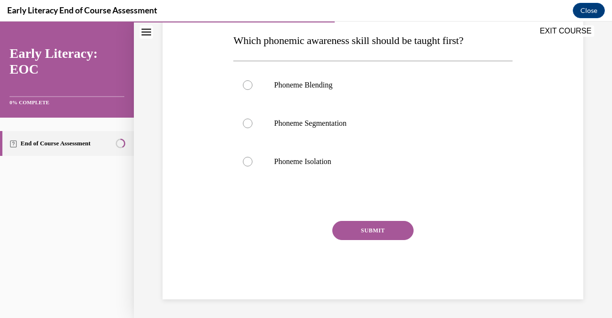
scroll to position [114, 0]
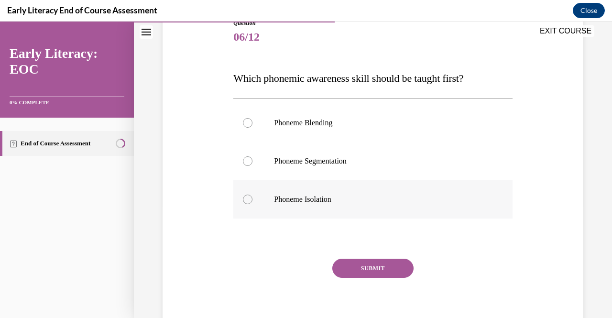
click at [399, 189] on div at bounding box center [372, 199] width 279 height 38
click at [385, 271] on button "SUBMIT" at bounding box center [372, 268] width 81 height 19
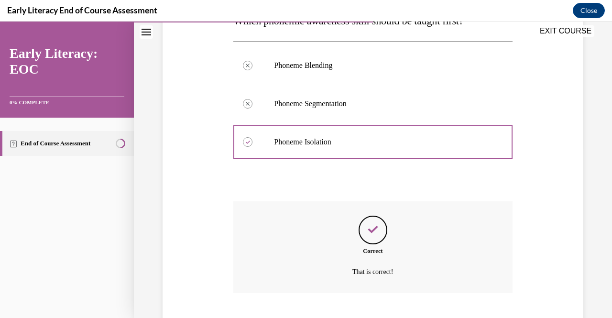
scroll to position [230, 0]
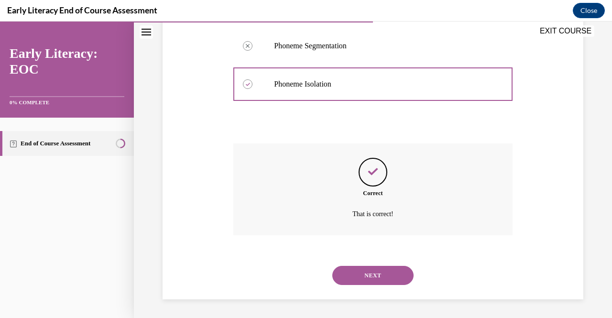
click at [385, 271] on button "NEXT" at bounding box center [372, 275] width 81 height 19
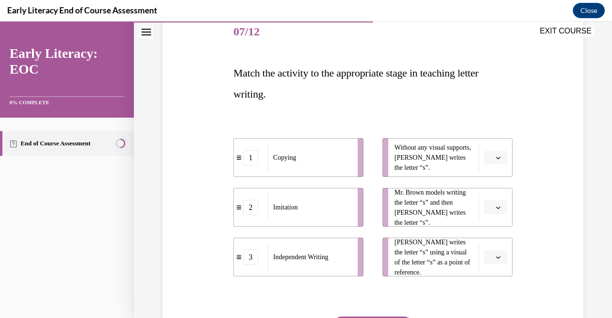
scroll to position [121, 0]
click at [495, 253] on span "button" at bounding box center [498, 256] width 7 height 7
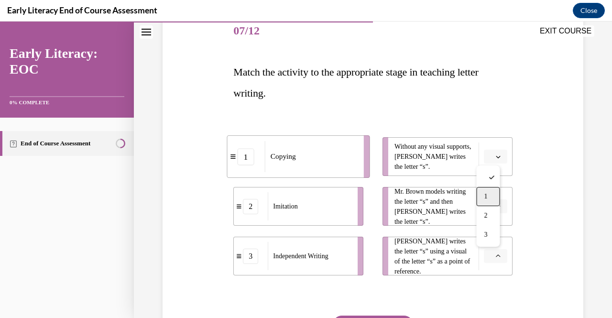
click at [486, 199] on span "1" at bounding box center [485, 197] width 3 height 8
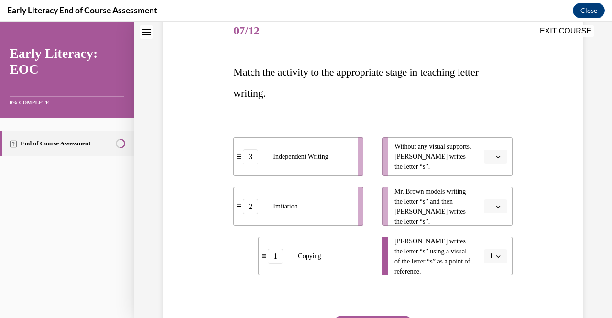
click at [487, 203] on button "button" at bounding box center [495, 206] width 23 height 14
click at [488, 260] on div "2" at bounding box center [487, 265] width 23 height 19
click at [495, 154] on span "button" at bounding box center [498, 157] width 7 height 7
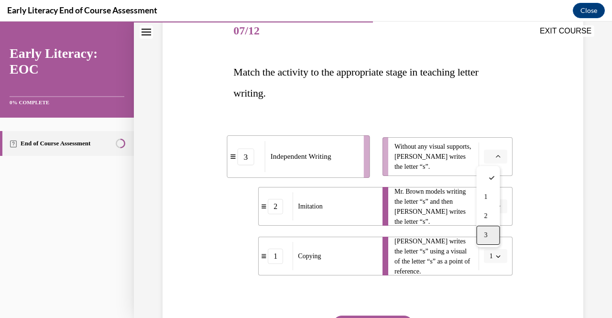
click at [490, 240] on div "3" at bounding box center [487, 235] width 23 height 19
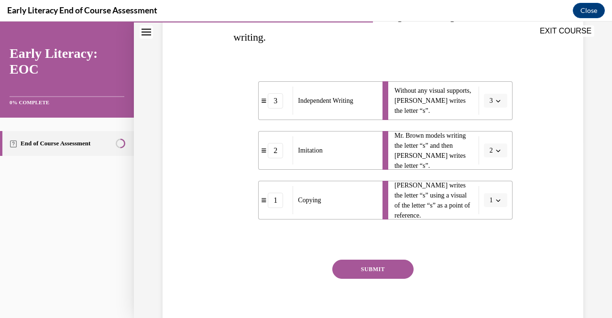
scroll to position [181, 0]
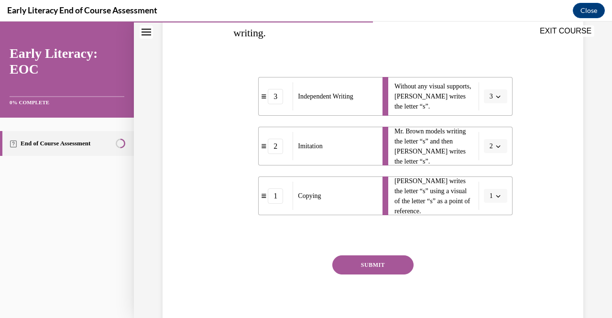
click at [394, 263] on button "SUBMIT" at bounding box center [372, 264] width 81 height 19
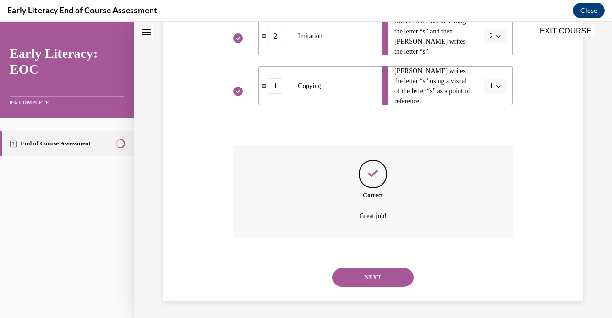
scroll to position [293, 0]
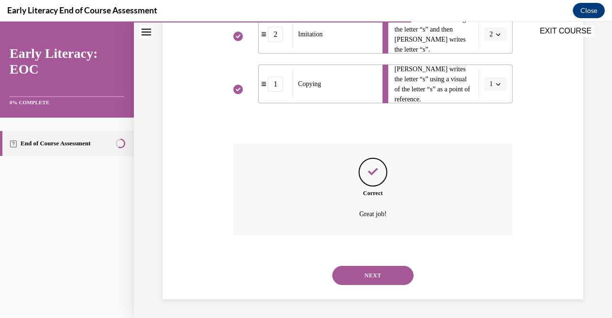
click at [387, 273] on button "NEXT" at bounding box center [372, 275] width 81 height 19
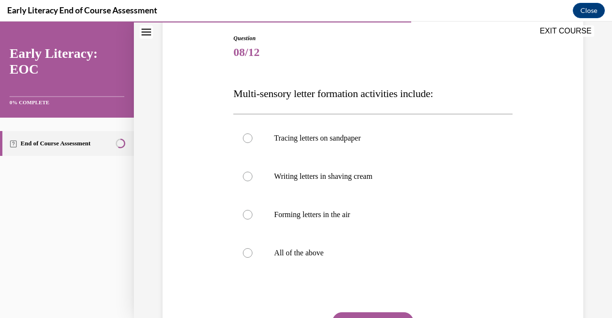
scroll to position [99, 0]
click at [374, 269] on div at bounding box center [372, 252] width 279 height 38
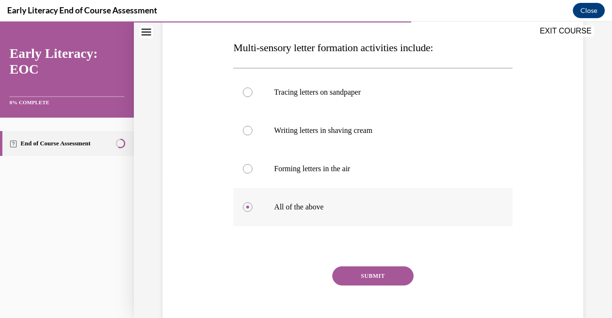
scroll to position [162, 0]
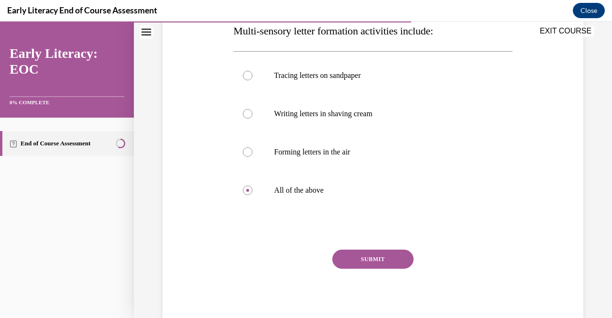
click at [383, 256] on button "SUBMIT" at bounding box center [372, 259] width 81 height 19
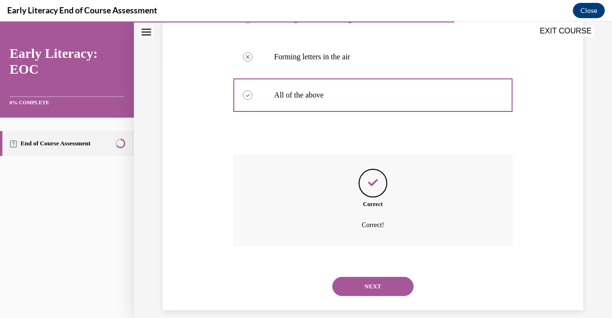
scroll to position [268, 0]
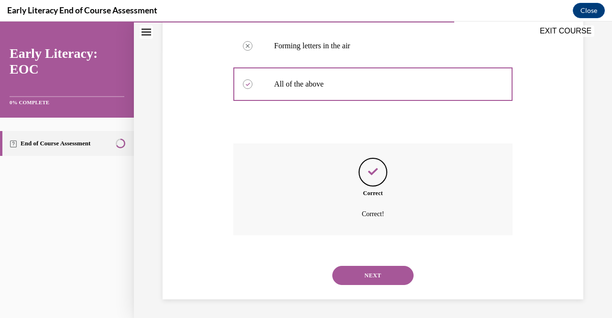
click at [375, 274] on button "NEXT" at bounding box center [372, 275] width 81 height 19
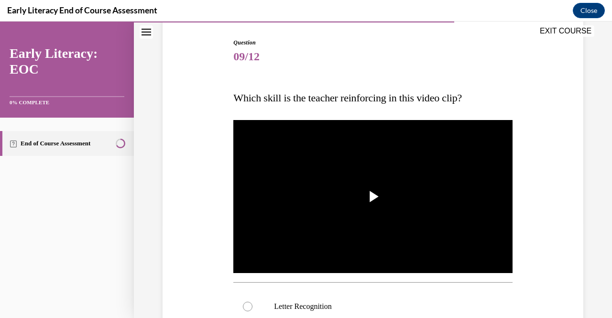
scroll to position [104, 0]
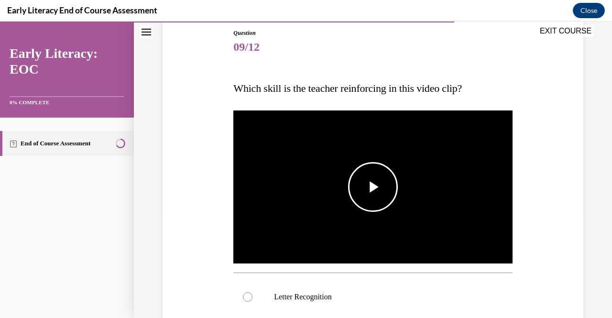
click at [373, 187] on span "Video player" at bounding box center [373, 187] width 0 height 0
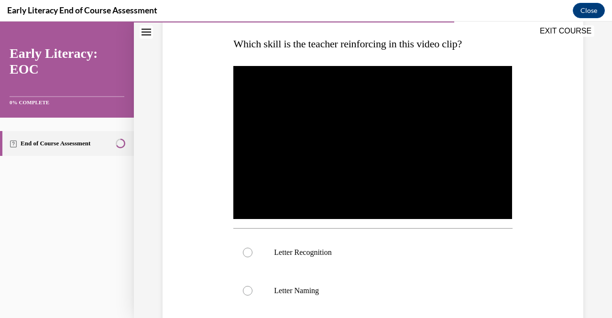
scroll to position [149, 0]
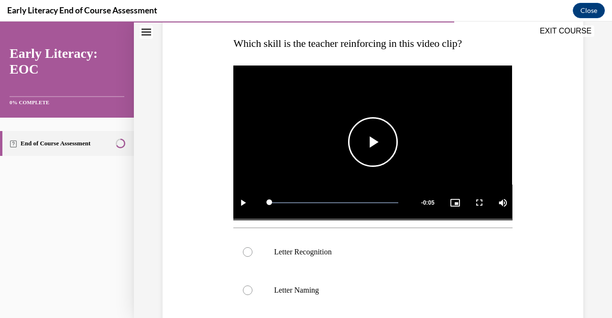
click at [373, 142] on span "Video player" at bounding box center [373, 142] width 0 height 0
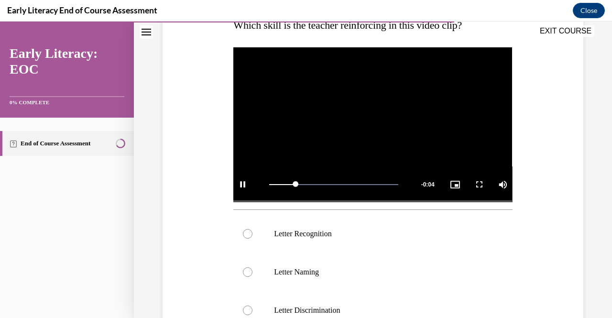
scroll to position [169, 0]
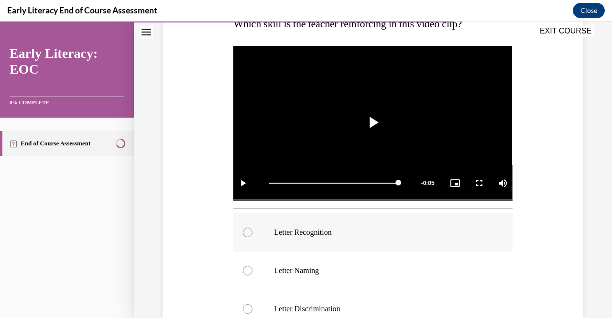
click at [366, 229] on p "Letter Recognition" at bounding box center [381, 233] width 214 height 10
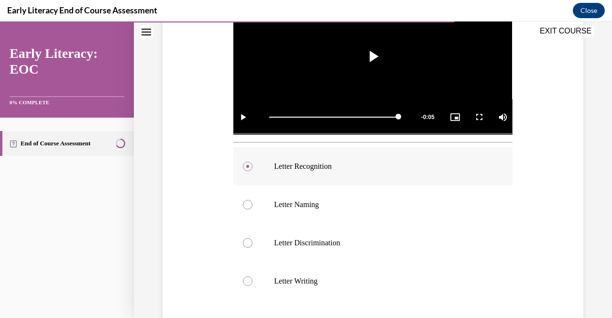
scroll to position [244, 0]
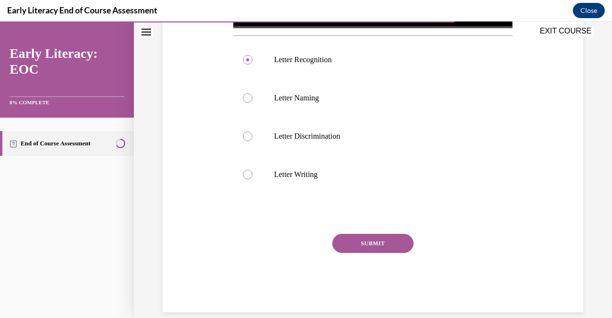
click at [397, 241] on button "SUBMIT" at bounding box center [372, 243] width 81 height 19
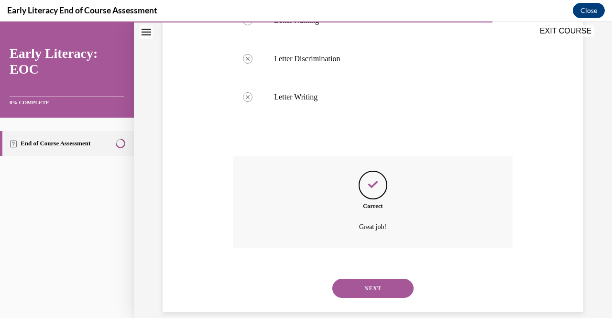
scroll to position [429, 0]
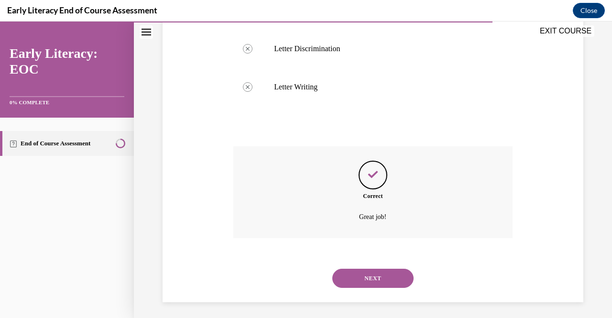
click at [375, 277] on button "NEXT" at bounding box center [372, 278] width 81 height 19
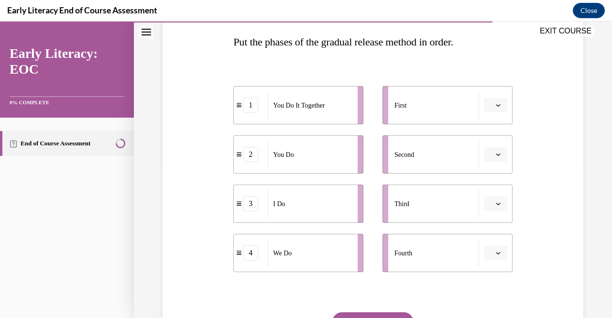
scroll to position [149, 0]
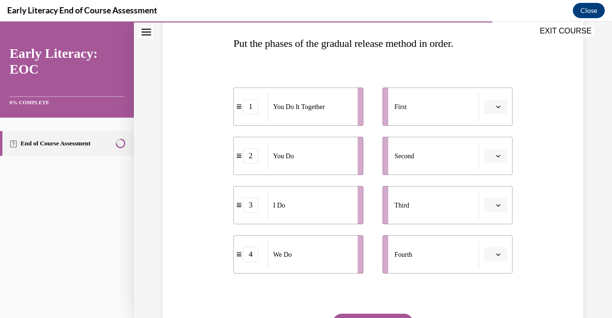
click at [496, 108] on icon "button" at bounding box center [498, 106] width 5 height 5
click at [491, 192] on div "3" at bounding box center [487, 185] width 23 height 19
click at [496, 157] on icon "button" at bounding box center [498, 156] width 5 height 5
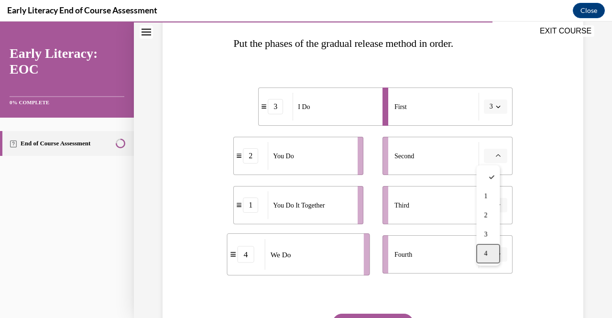
click at [494, 252] on div "4" at bounding box center [487, 253] width 23 height 19
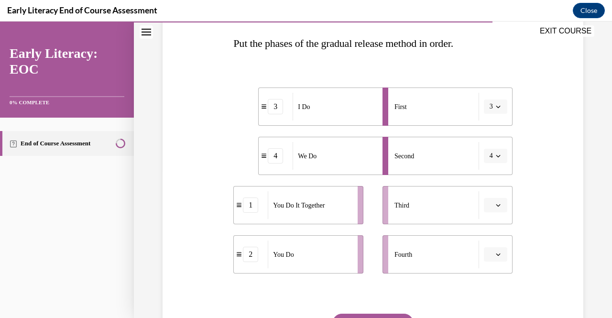
click at [496, 205] on icon "button" at bounding box center [498, 205] width 5 height 5
click at [492, 245] on div "1" at bounding box center [487, 245] width 23 height 19
click at [488, 257] on button "button" at bounding box center [495, 254] width 23 height 14
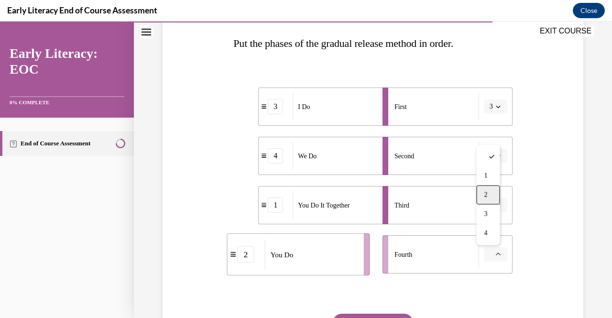
click at [486, 199] on div "2" at bounding box center [487, 195] width 23 height 19
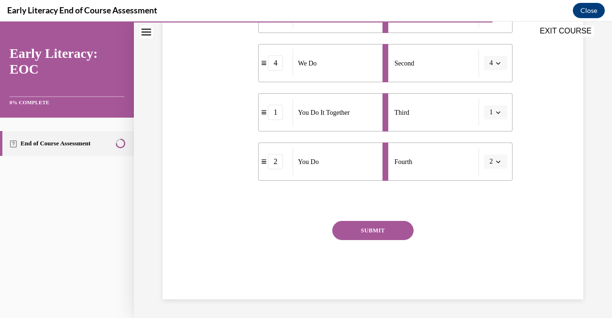
click at [395, 227] on button "SUBMIT" at bounding box center [372, 230] width 81 height 19
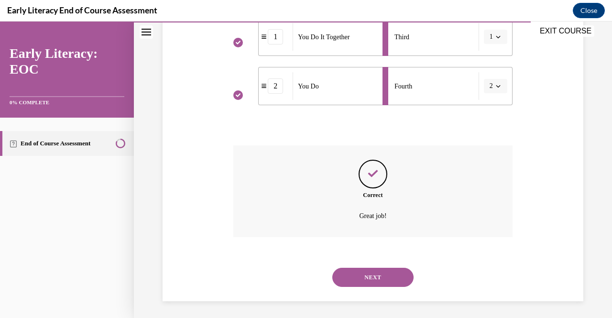
scroll to position [320, 0]
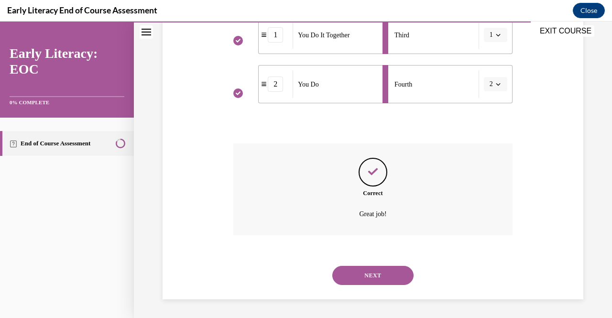
click at [370, 275] on button "NEXT" at bounding box center [372, 275] width 81 height 19
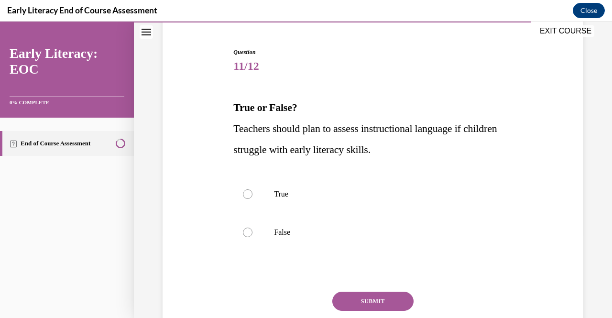
scroll to position [105, 0]
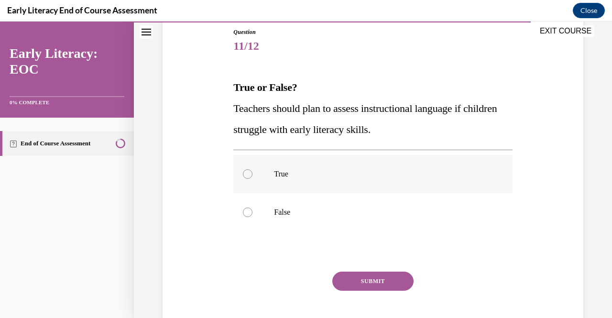
click at [402, 167] on div at bounding box center [372, 174] width 279 height 38
click at [375, 280] on button "SUBMIT" at bounding box center [372, 281] width 81 height 19
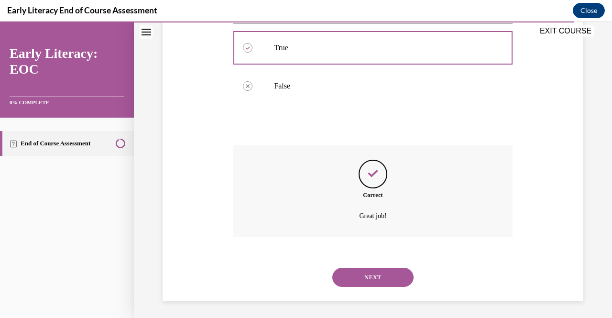
scroll to position [233, 0]
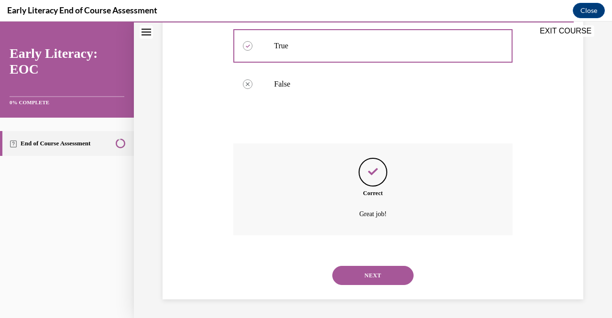
drag, startPoint x: 375, startPoint y: 280, endPoint x: 355, endPoint y: 275, distance: 20.7
click at [355, 275] on button "NEXT" at bounding box center [372, 275] width 81 height 19
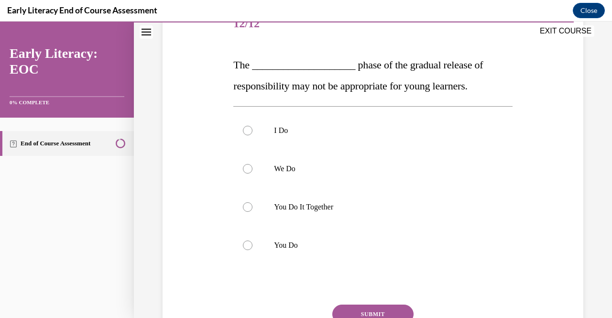
scroll to position [127, 0]
click at [384, 240] on div at bounding box center [372, 246] width 279 height 38
click at [380, 310] on button "SUBMIT" at bounding box center [372, 314] width 81 height 19
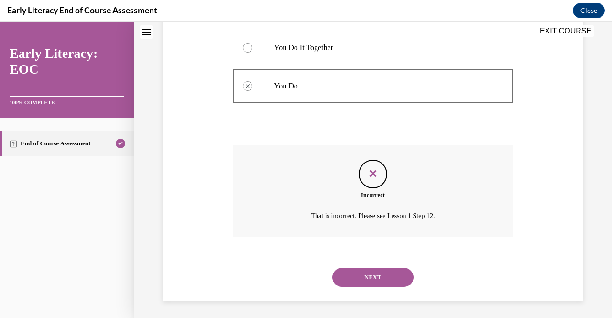
scroll to position [289, 0]
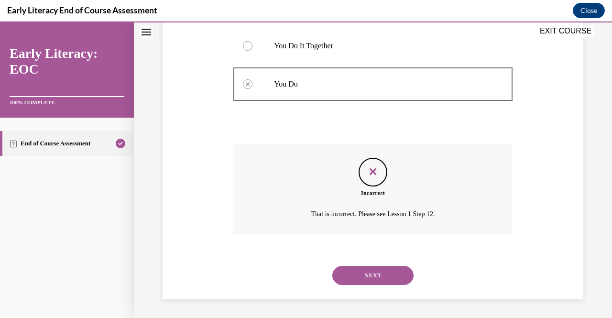
click at [395, 278] on button "NEXT" at bounding box center [372, 275] width 81 height 19
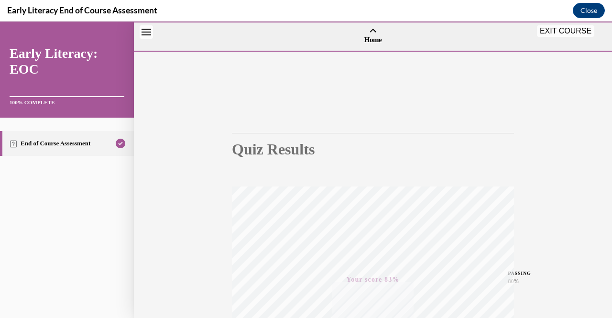
scroll to position [193, 0]
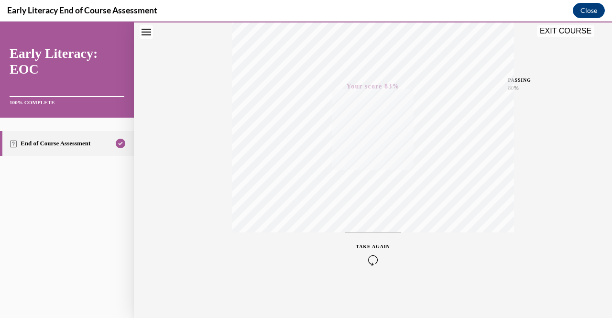
click at [584, 30] on button "EXIT COURSE" at bounding box center [565, 30] width 57 height 11
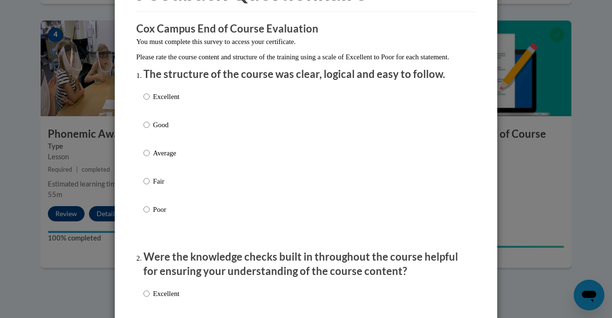
scroll to position [67, 0]
click at [264, 171] on div "Excellent Good Average Fair Poor" at bounding box center [306, 164] width 325 height 156
click at [237, 161] on div "Excellent Good Average Fair Poor" at bounding box center [306, 164] width 325 height 156
click at [147, 166] on label "Average" at bounding box center [162, 160] width 36 height 26
click at [147, 158] on input "Average" at bounding box center [147, 152] width 6 height 11
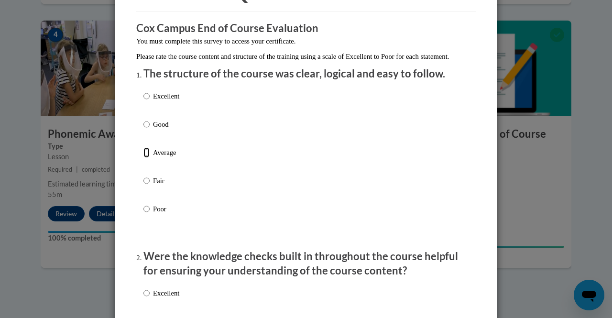
radio input "true"
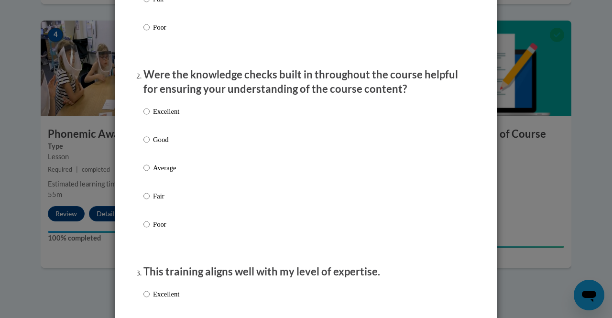
click at [161, 173] on p "Average" at bounding box center [166, 168] width 26 height 11
click at [150, 173] on input "Average" at bounding box center [147, 168] width 6 height 11
radio input "true"
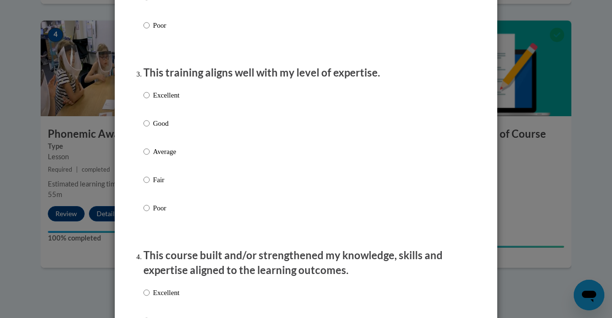
click at [164, 157] on p "Average" at bounding box center [166, 151] width 26 height 11
click at [150, 157] on input "Average" at bounding box center [147, 151] width 6 height 11
radio input "true"
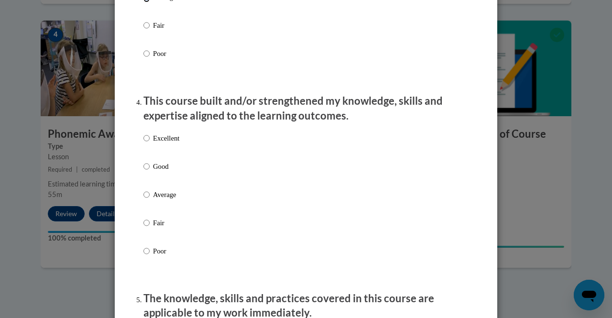
scroll to position [613, 0]
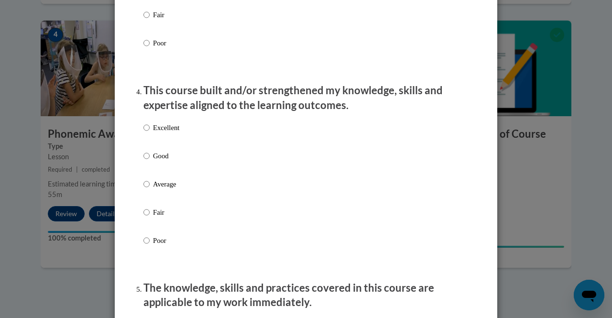
click at [164, 189] on p "Average" at bounding box center [166, 184] width 26 height 11
click at [150, 189] on input "Average" at bounding box center [147, 184] width 6 height 11
radio input "true"
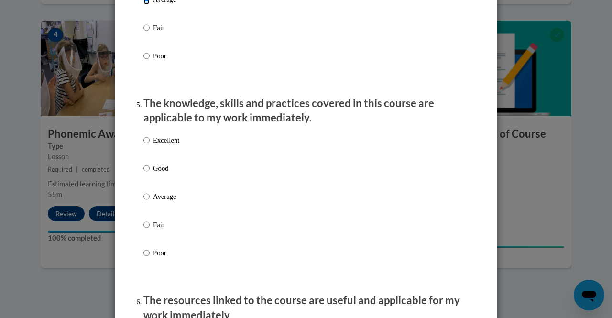
scroll to position [812, 0]
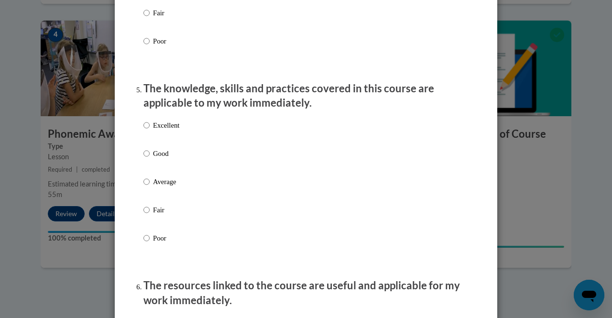
click at [164, 186] on p "Average" at bounding box center [166, 182] width 26 height 11
click at [150, 186] on input "Average" at bounding box center [147, 182] width 6 height 11
radio input "true"
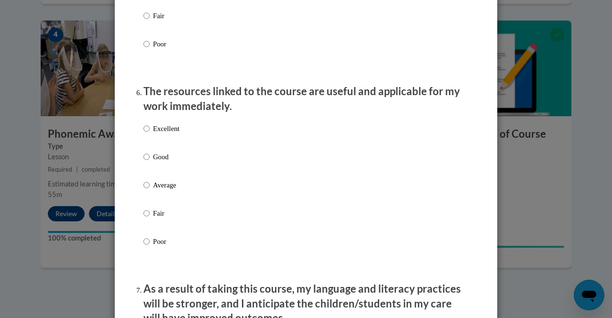
scroll to position [1008, 0]
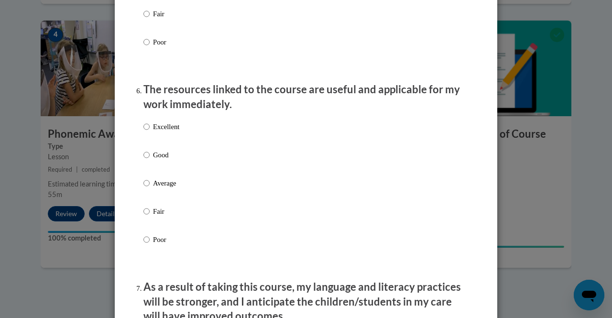
click at [164, 188] on p "Average" at bounding box center [166, 183] width 26 height 11
click at [150, 188] on input "Average" at bounding box center [147, 183] width 6 height 11
radio input "true"
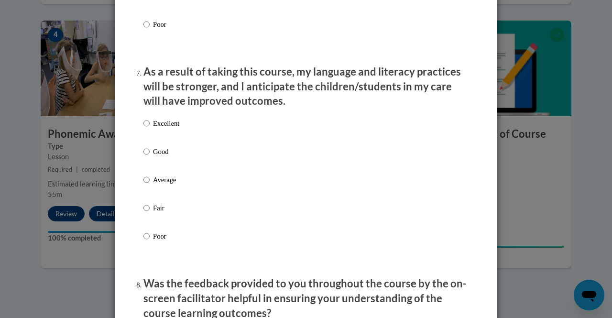
click at [164, 185] on p "Average" at bounding box center [166, 180] width 26 height 11
click at [150, 185] on input "Average" at bounding box center [147, 180] width 6 height 11
radio input "true"
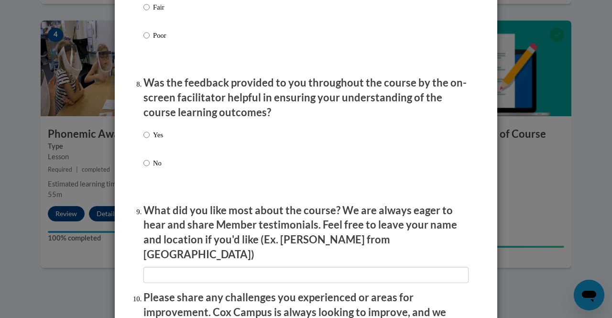
scroll to position [1425, 0]
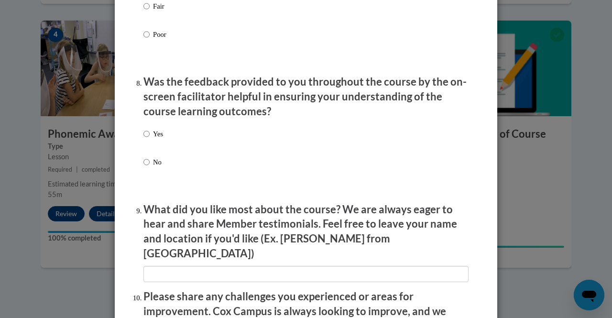
click at [167, 144] on div "Yes No" at bounding box center [306, 159] width 325 height 71
click at [148, 143] on label "Yes" at bounding box center [154, 142] width 20 height 26
click at [148, 139] on input "Yes" at bounding box center [147, 134] width 6 height 11
radio input "true"
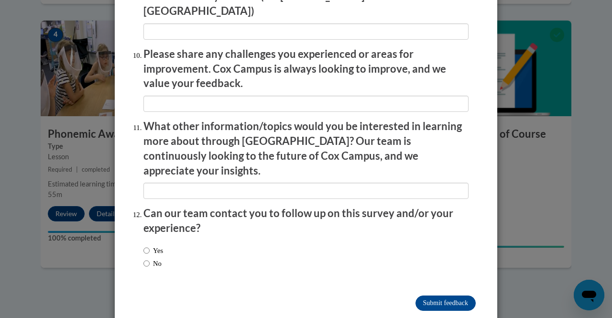
scroll to position [1671, 0]
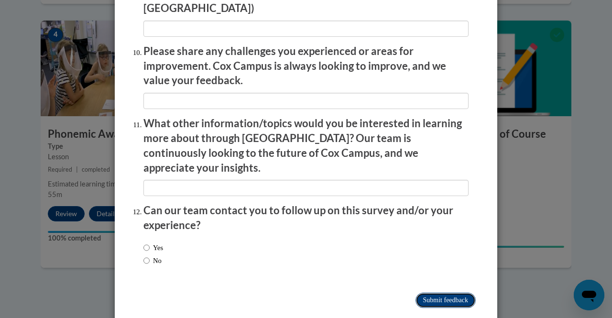
click at [432, 293] on input "Submit feedback" at bounding box center [446, 300] width 60 height 15
